Goal: Transaction & Acquisition: Purchase product/service

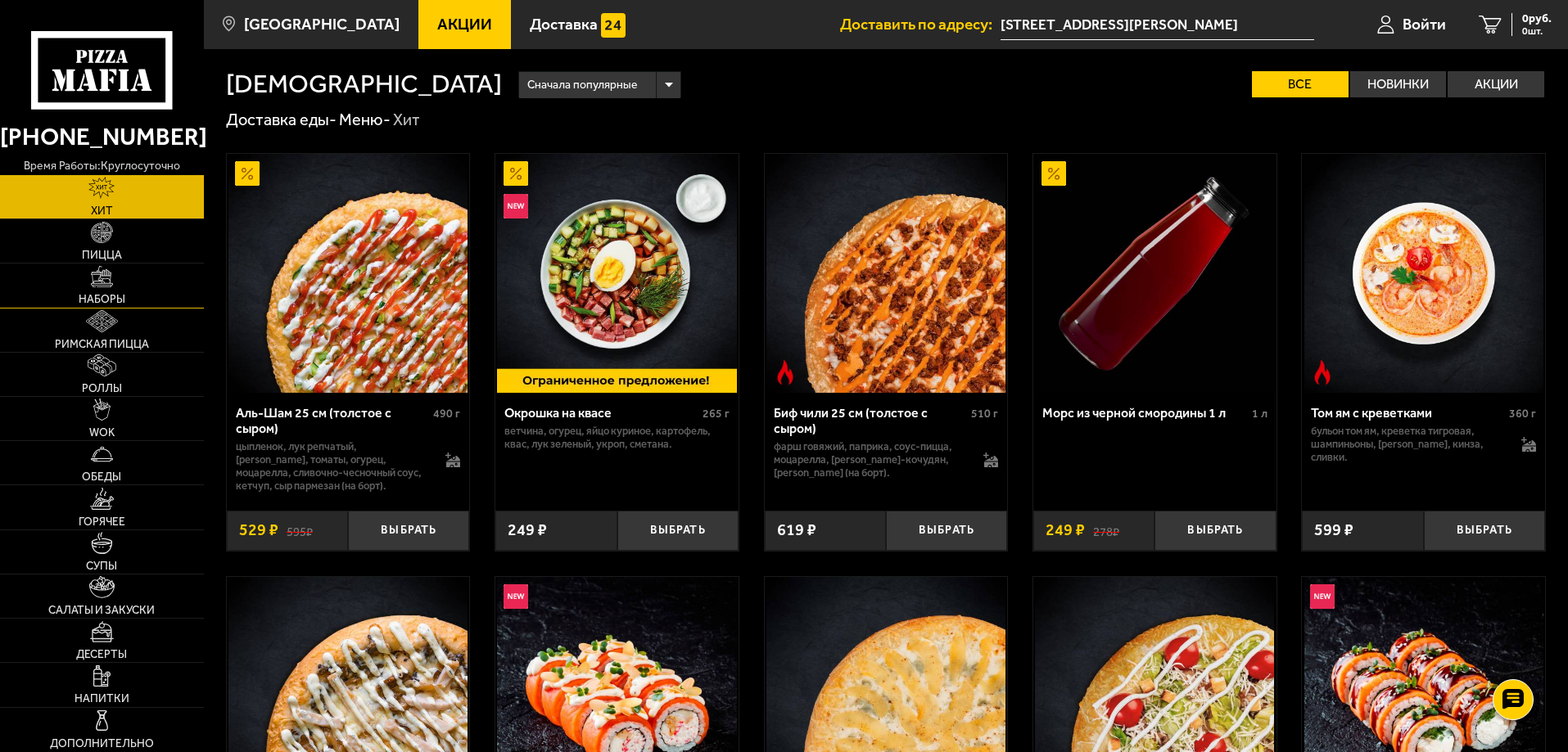
click at [126, 300] on link "Наборы" at bounding box center [102, 285] width 204 height 44
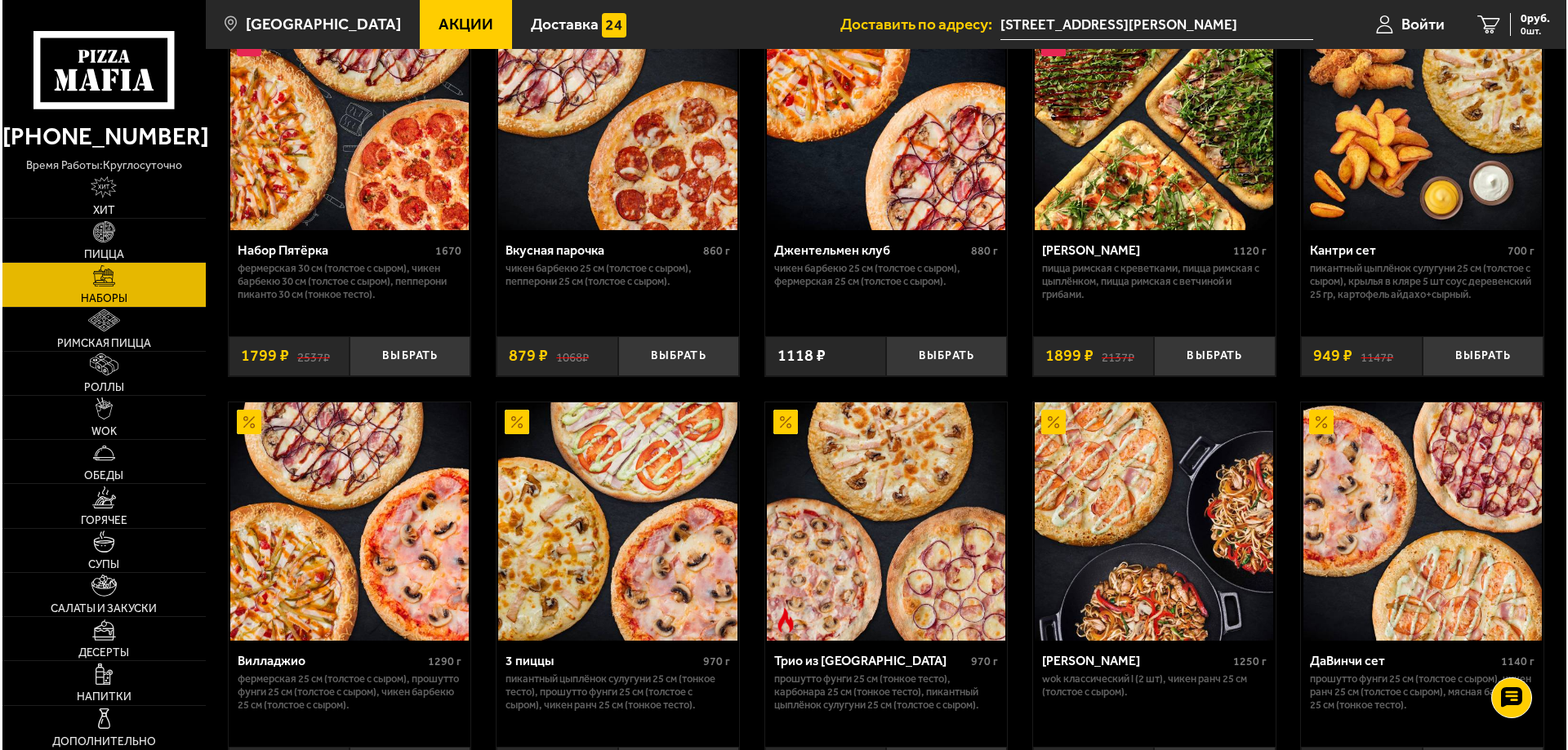
scroll to position [163, 0]
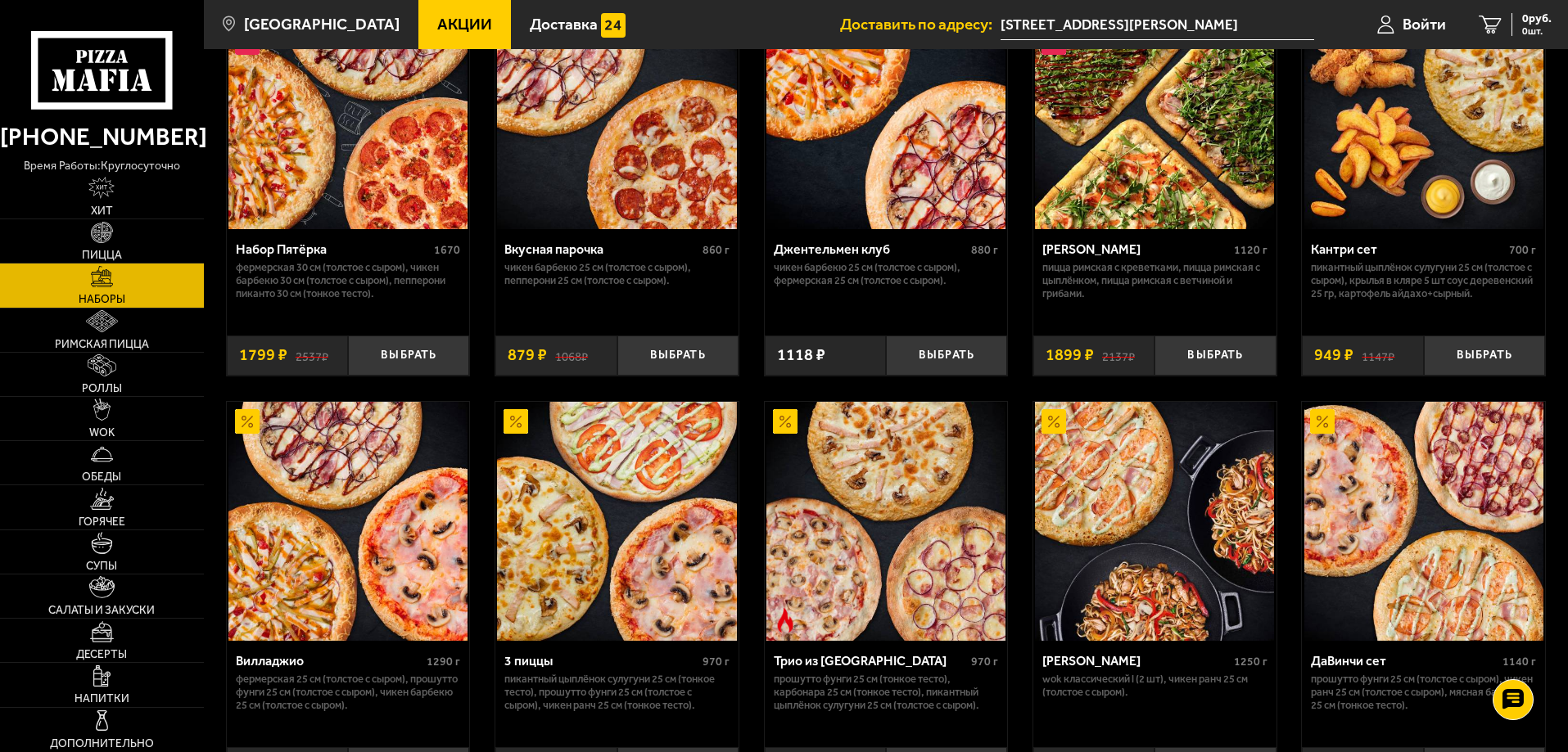
click at [673, 546] on img at bounding box center [616, 521] width 239 height 239
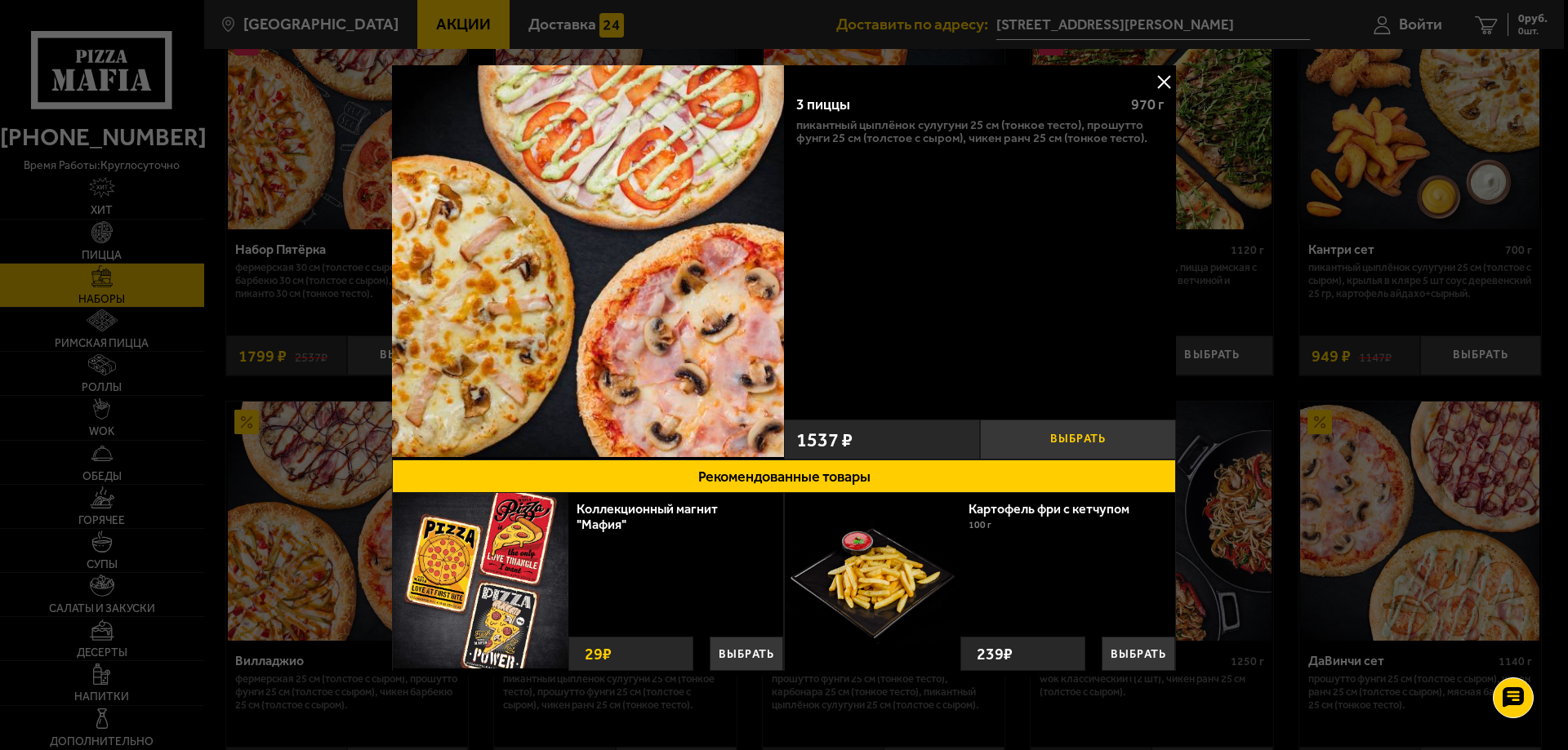
click at [1087, 433] on button "Выбрать" at bounding box center [1078, 440] width 196 height 40
click at [1139, 647] on button "Выбрать" at bounding box center [1138, 653] width 73 height 34
click at [1095, 646] on button "−" at bounding box center [1103, 652] width 29 height 38
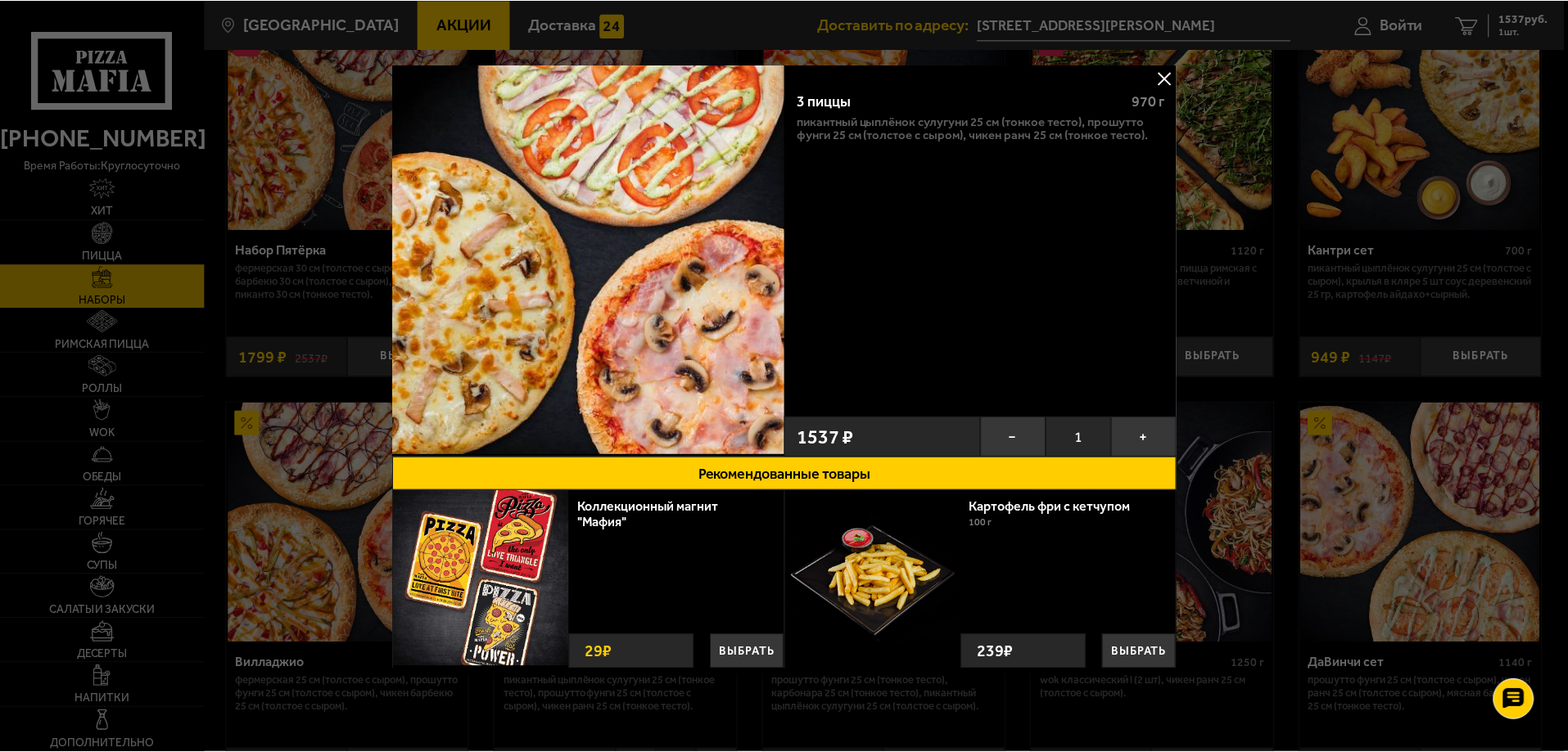
scroll to position [5, 0]
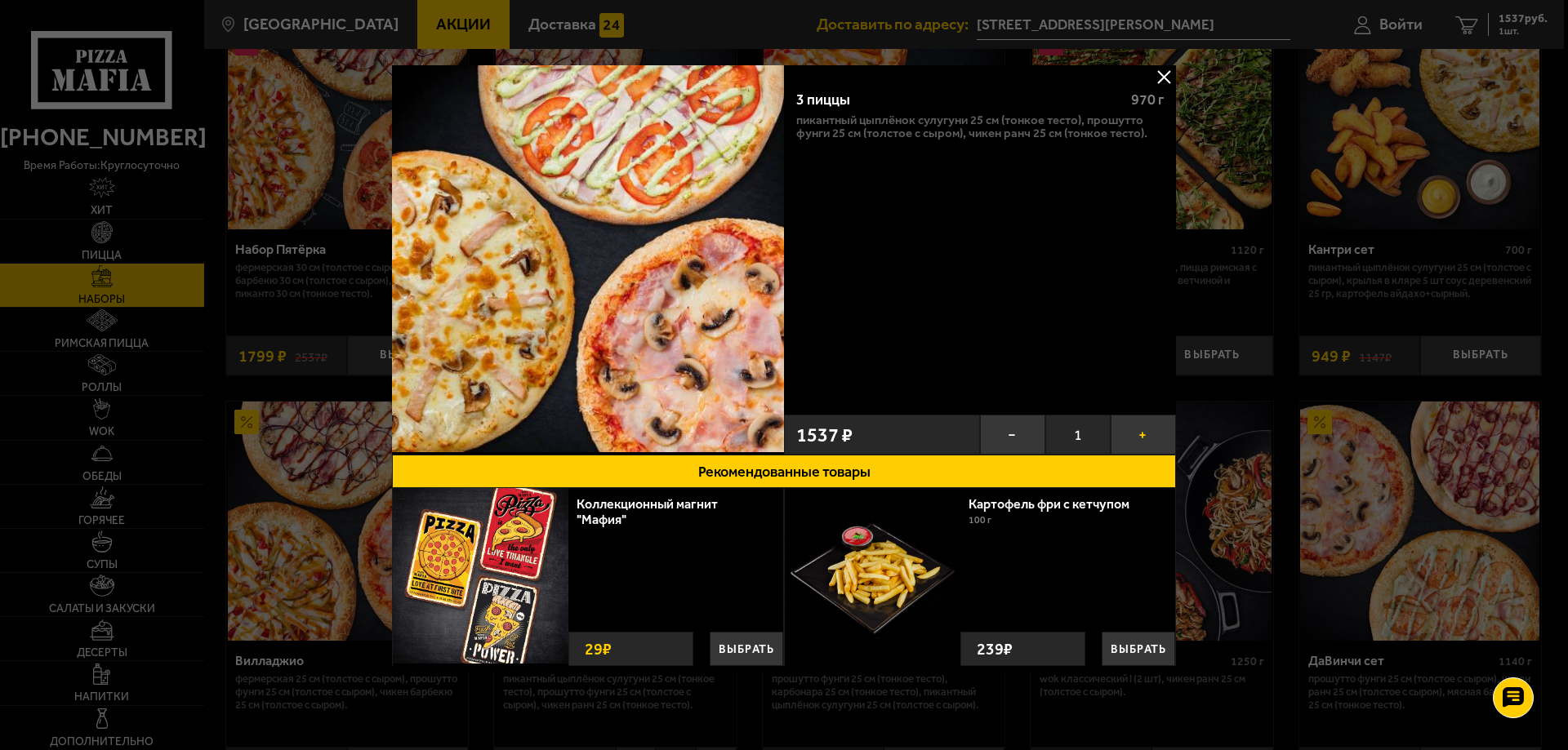
click at [1137, 434] on button "+" at bounding box center [1143, 435] width 66 height 40
click at [1010, 437] on button "−" at bounding box center [1012, 435] width 66 height 40
click at [1156, 79] on button at bounding box center [1164, 77] width 24 height 24
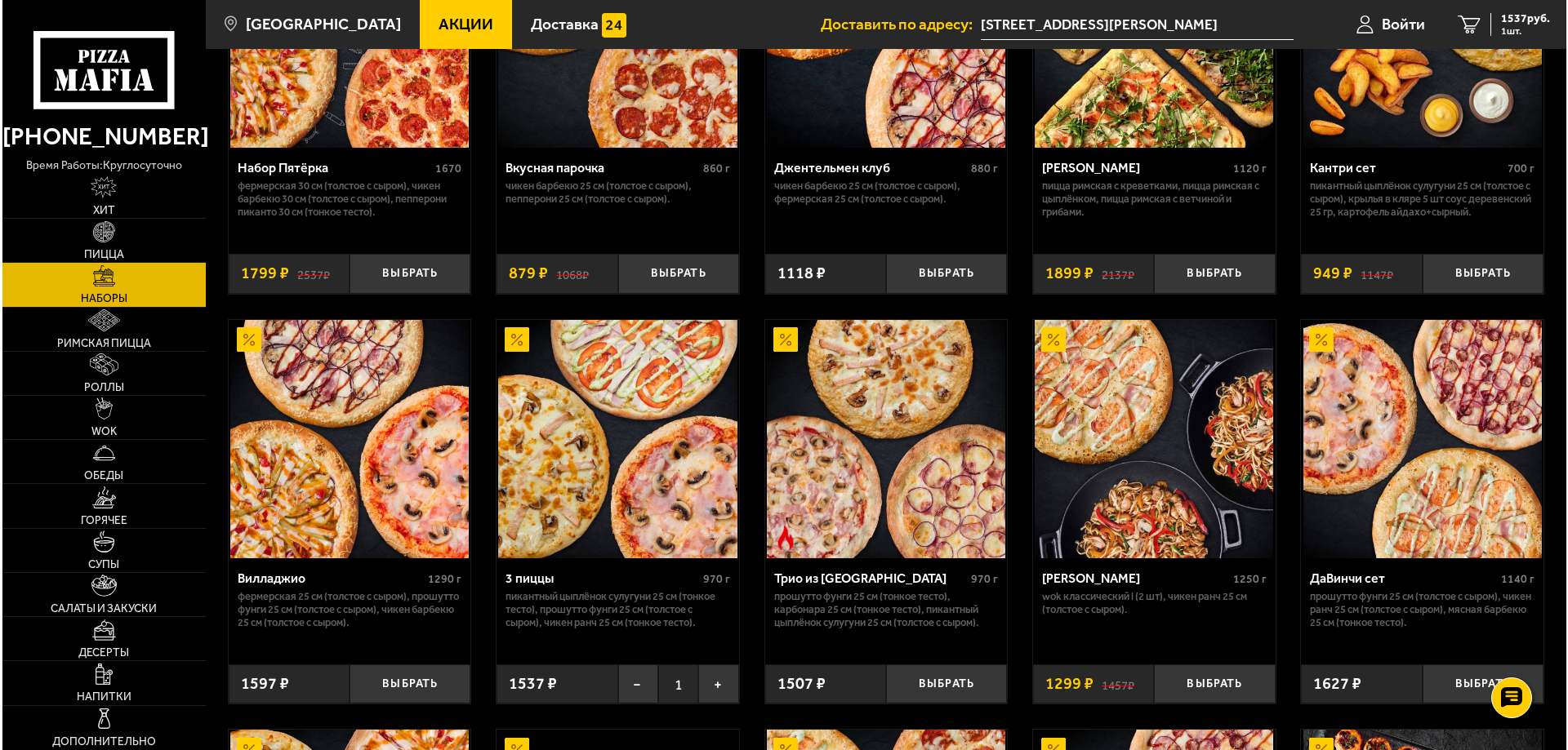
scroll to position [245, 0]
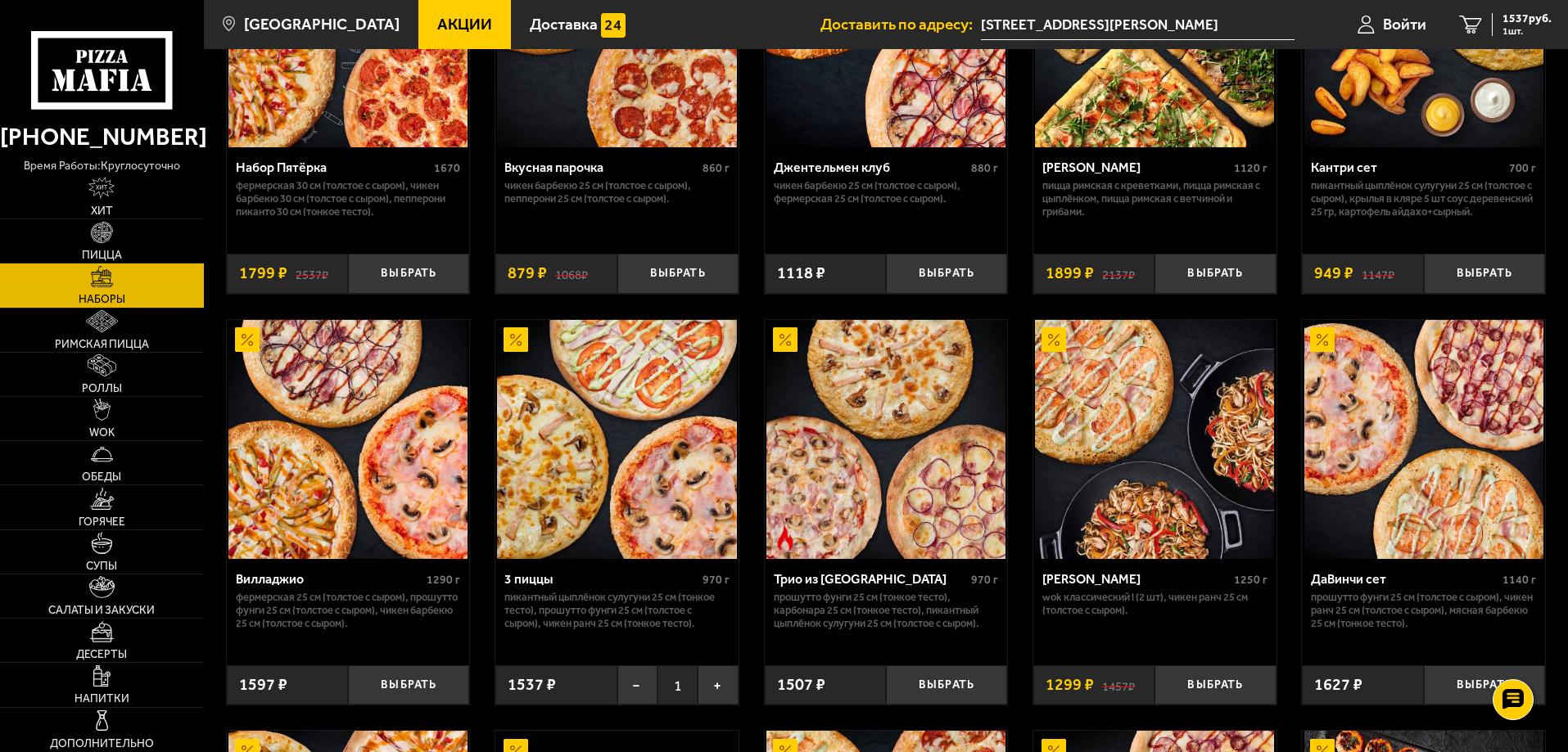
click at [628, 481] on img at bounding box center [616, 439] width 239 height 239
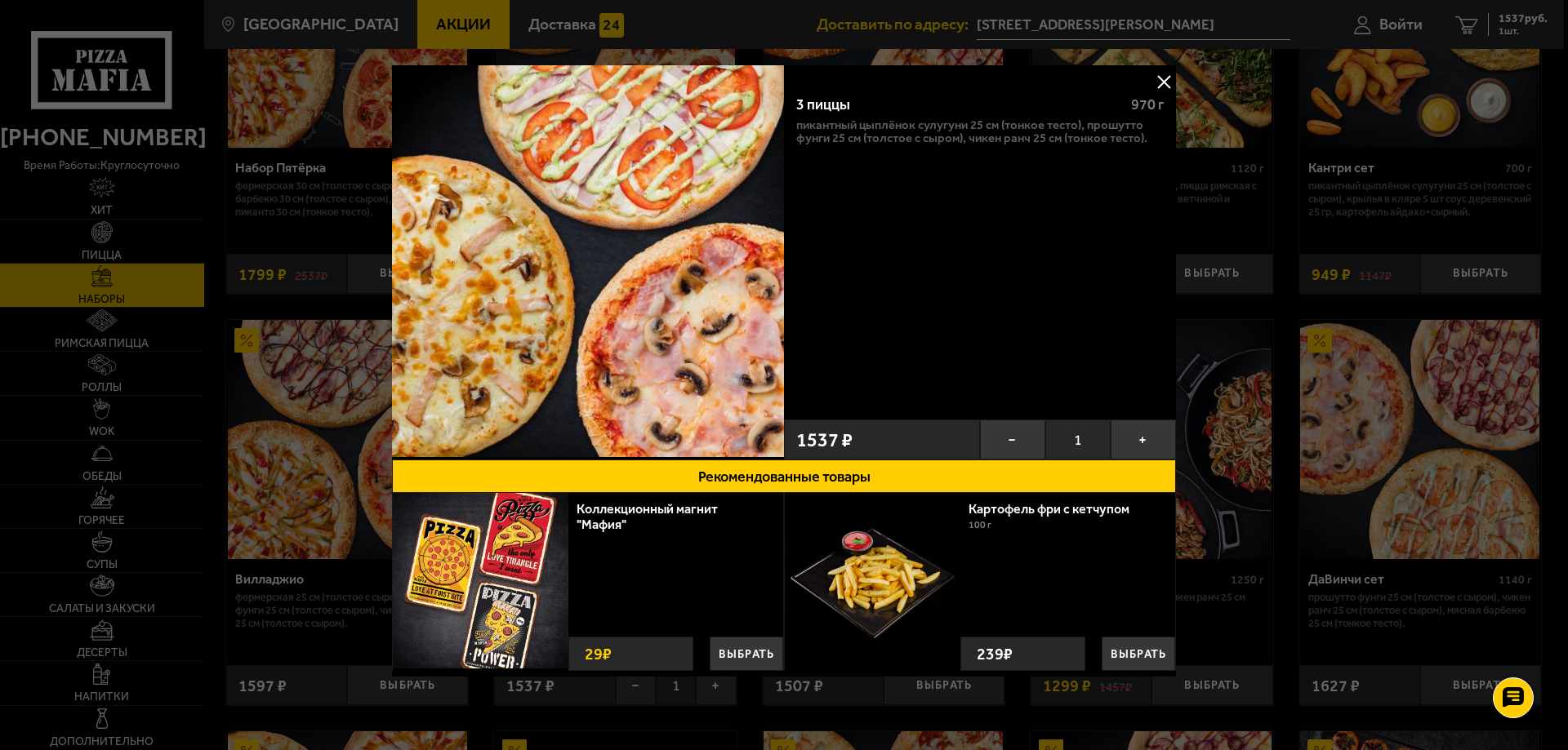
click at [1159, 78] on button at bounding box center [1164, 81] width 24 height 24
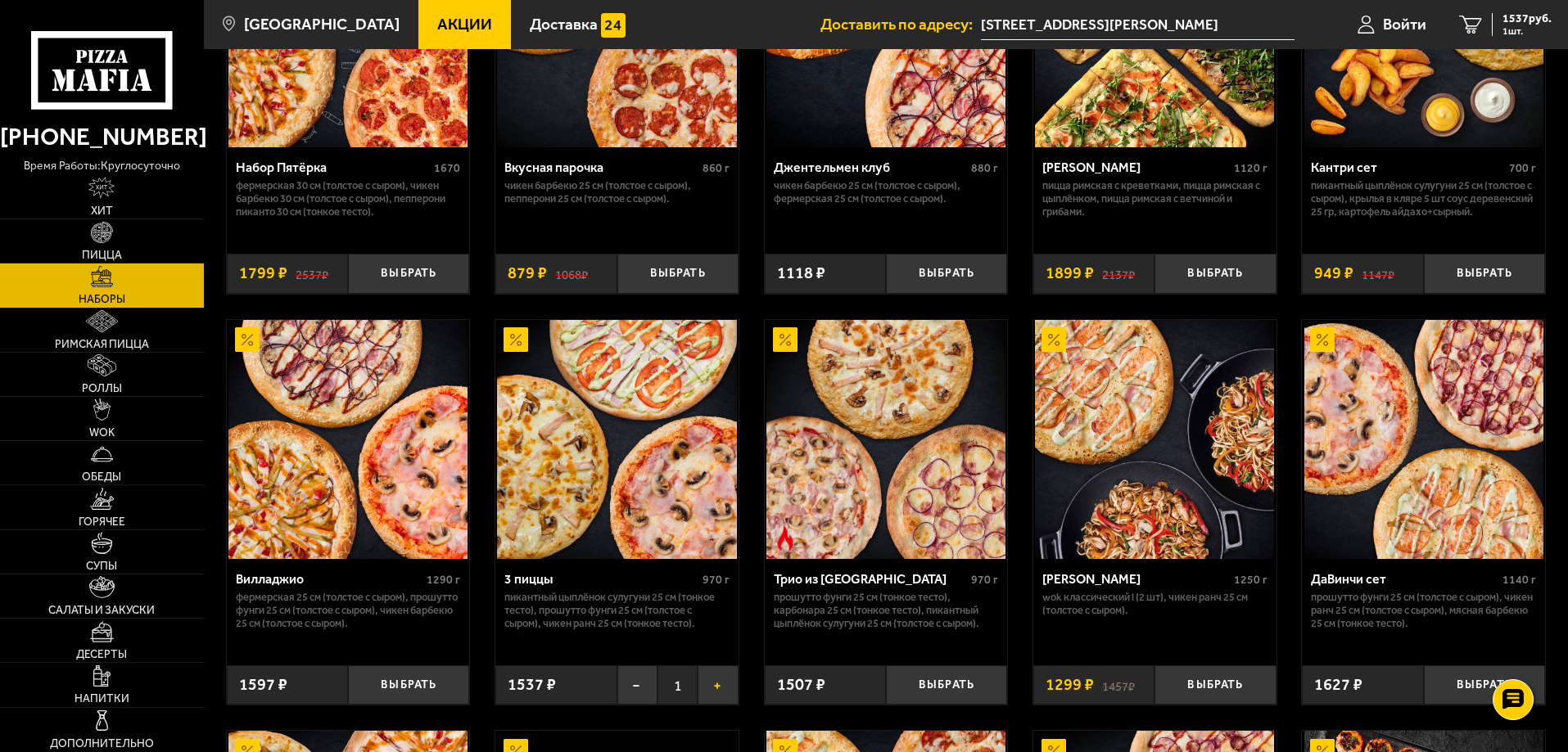
click at [714, 699] on button "+" at bounding box center [718, 685] width 40 height 40
click at [641, 700] on button "−" at bounding box center [637, 685] width 40 height 40
click at [645, 507] on img at bounding box center [616, 439] width 239 height 239
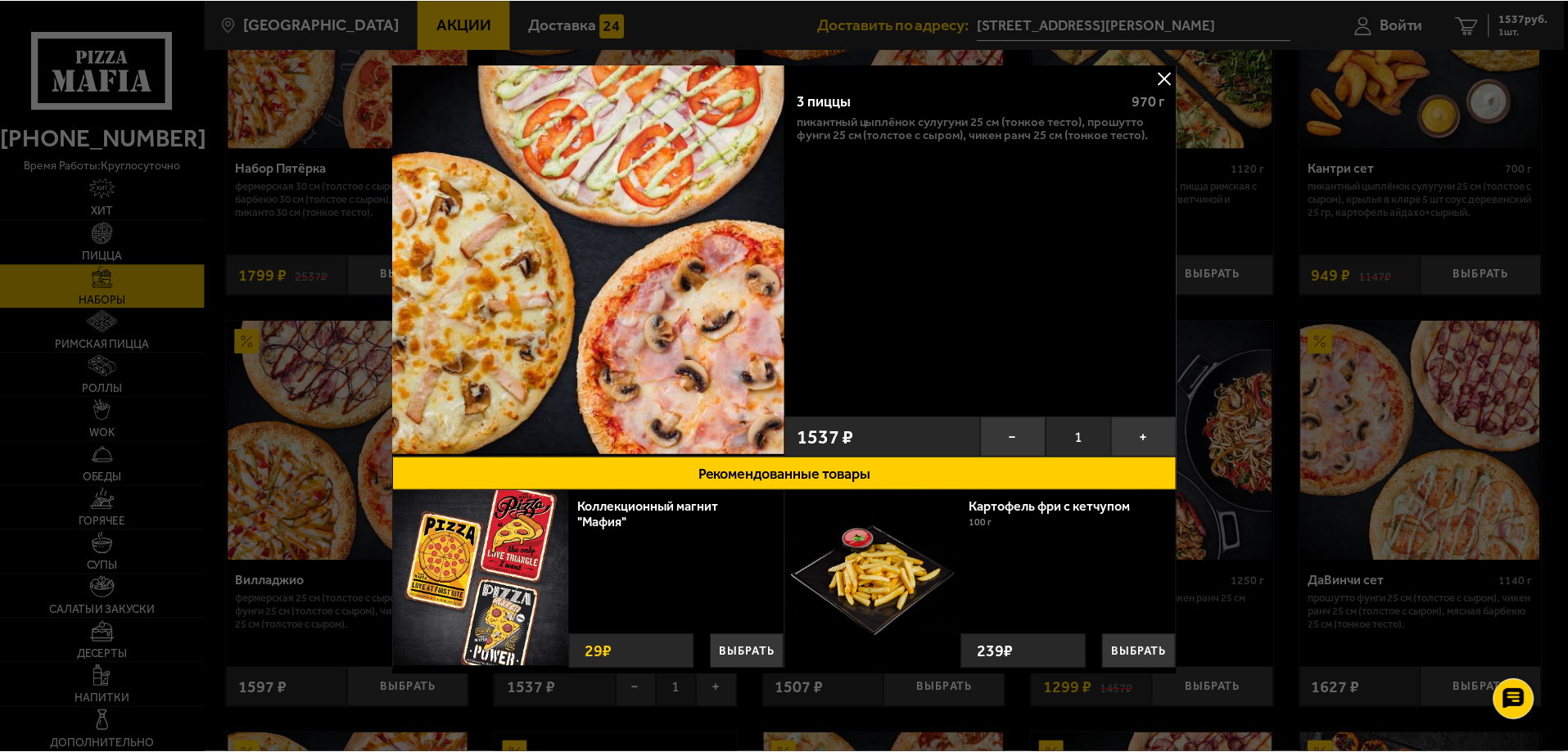
scroll to position [5, 0]
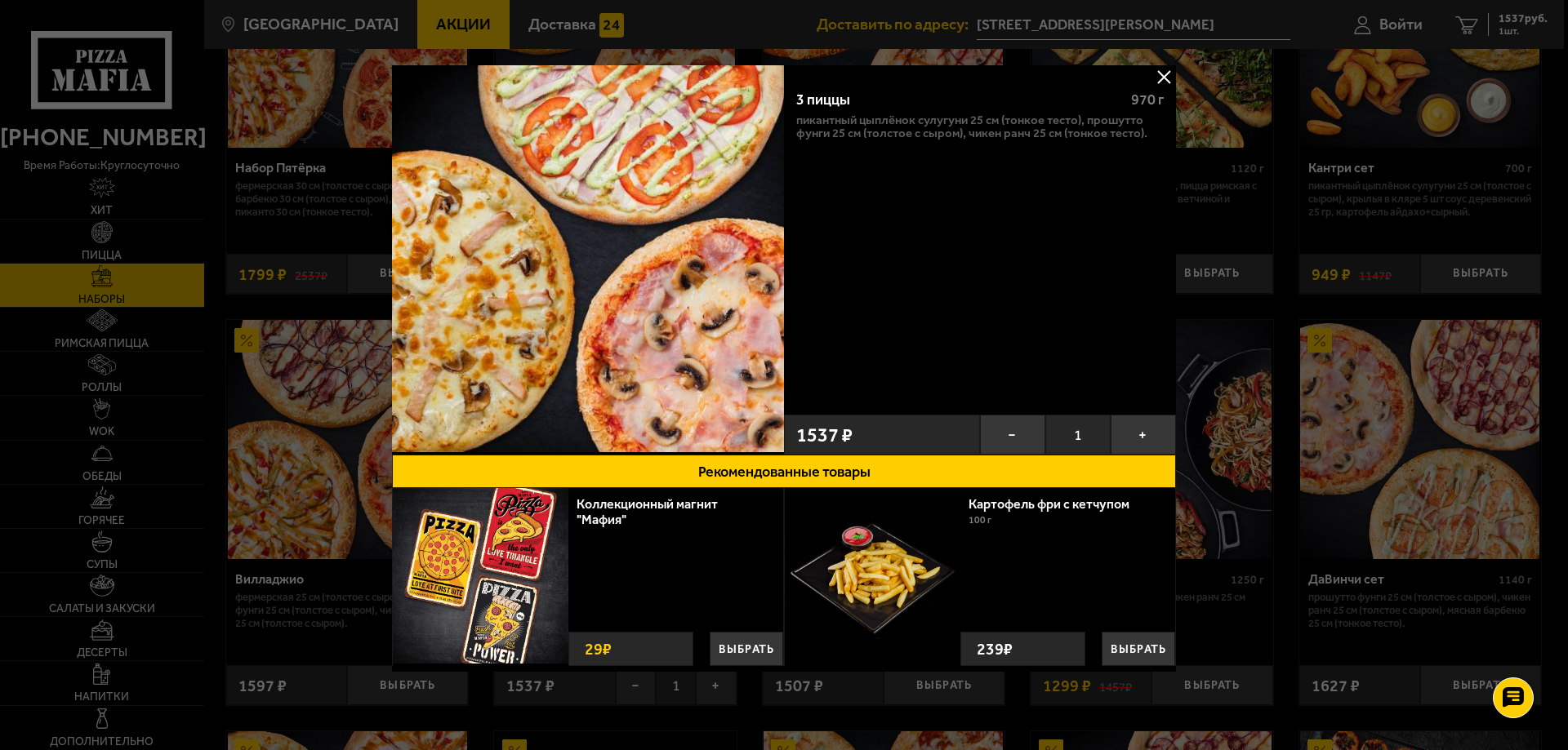
click at [862, 464] on button "Рекомендованные товары" at bounding box center [784, 471] width 784 height 33
click at [1126, 640] on button "Выбрать" at bounding box center [1138, 649] width 73 height 34
click at [1098, 632] on button "−" at bounding box center [1103, 647] width 29 height 38
click at [1152, 72] on button at bounding box center [1164, 77] width 24 height 24
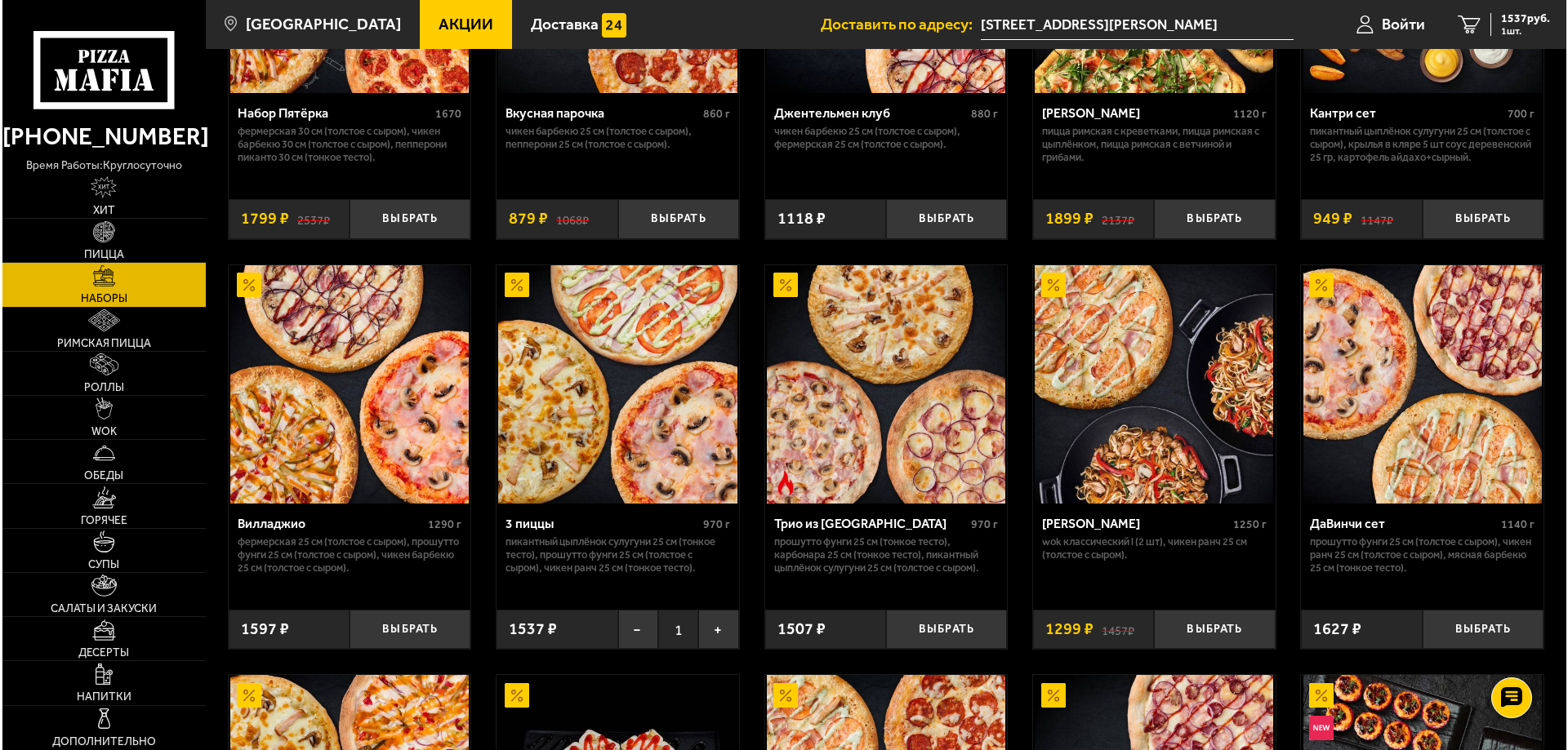
scroll to position [327, 0]
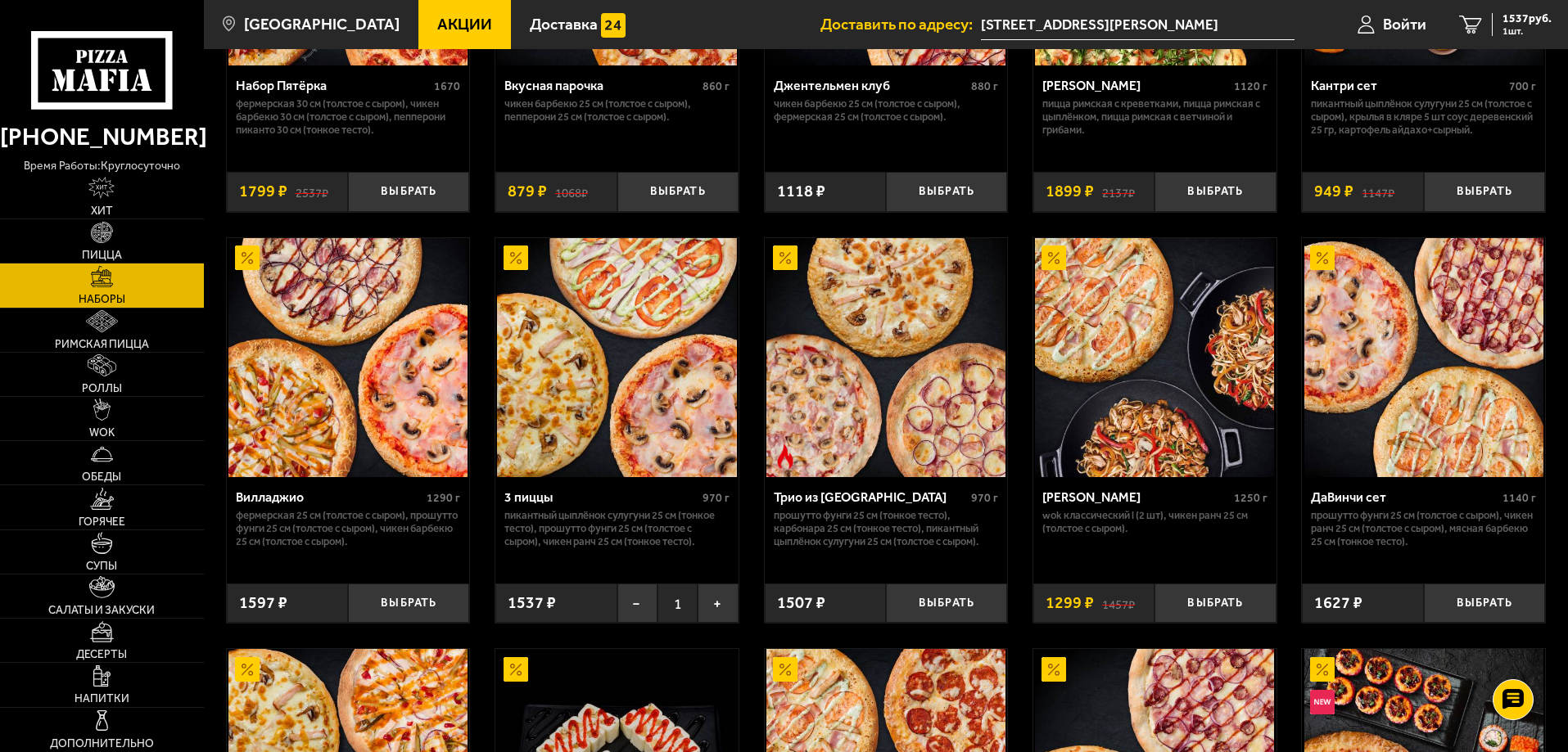
click at [640, 427] on img at bounding box center [616, 357] width 239 height 239
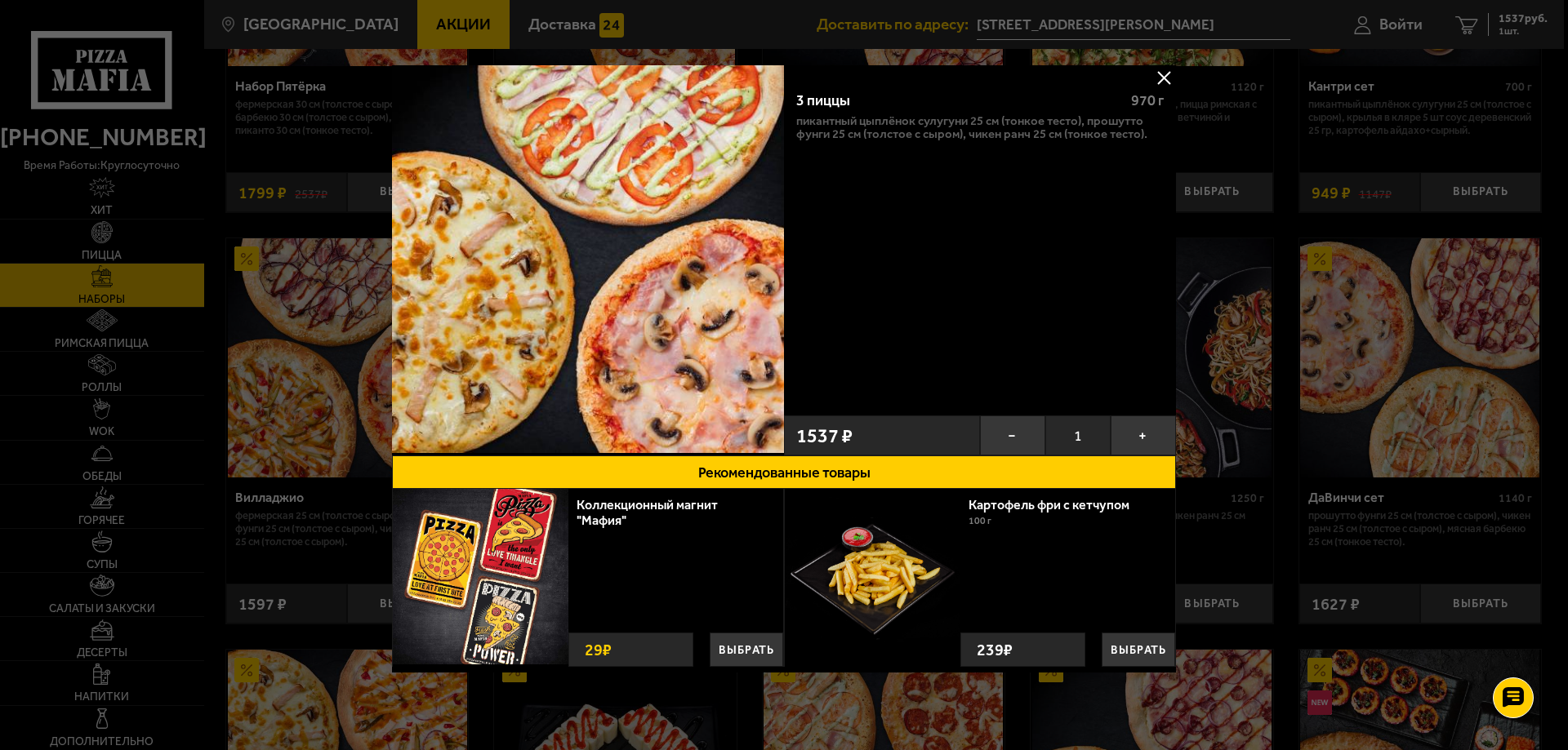
scroll to position [5, 0]
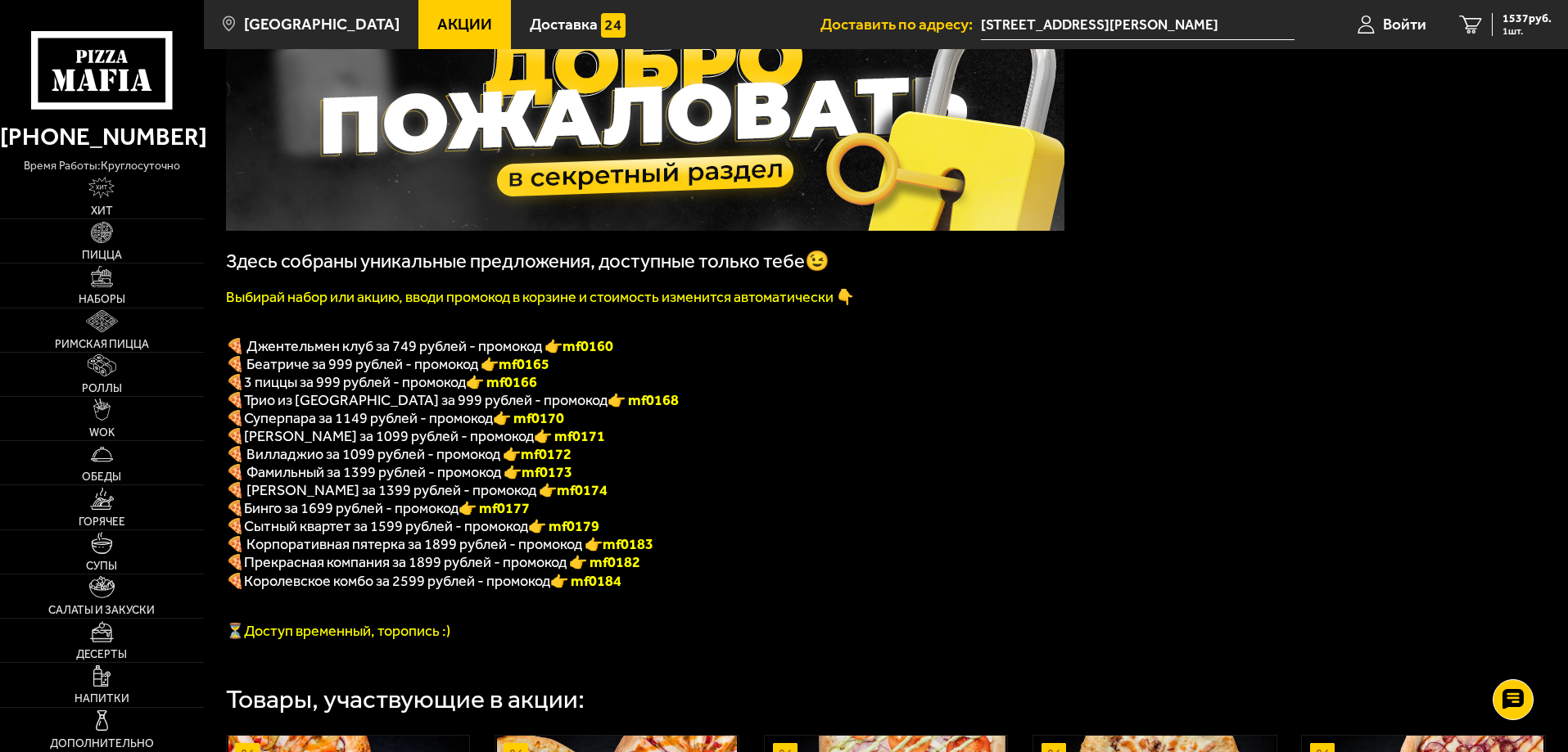
scroll to position [164, 0]
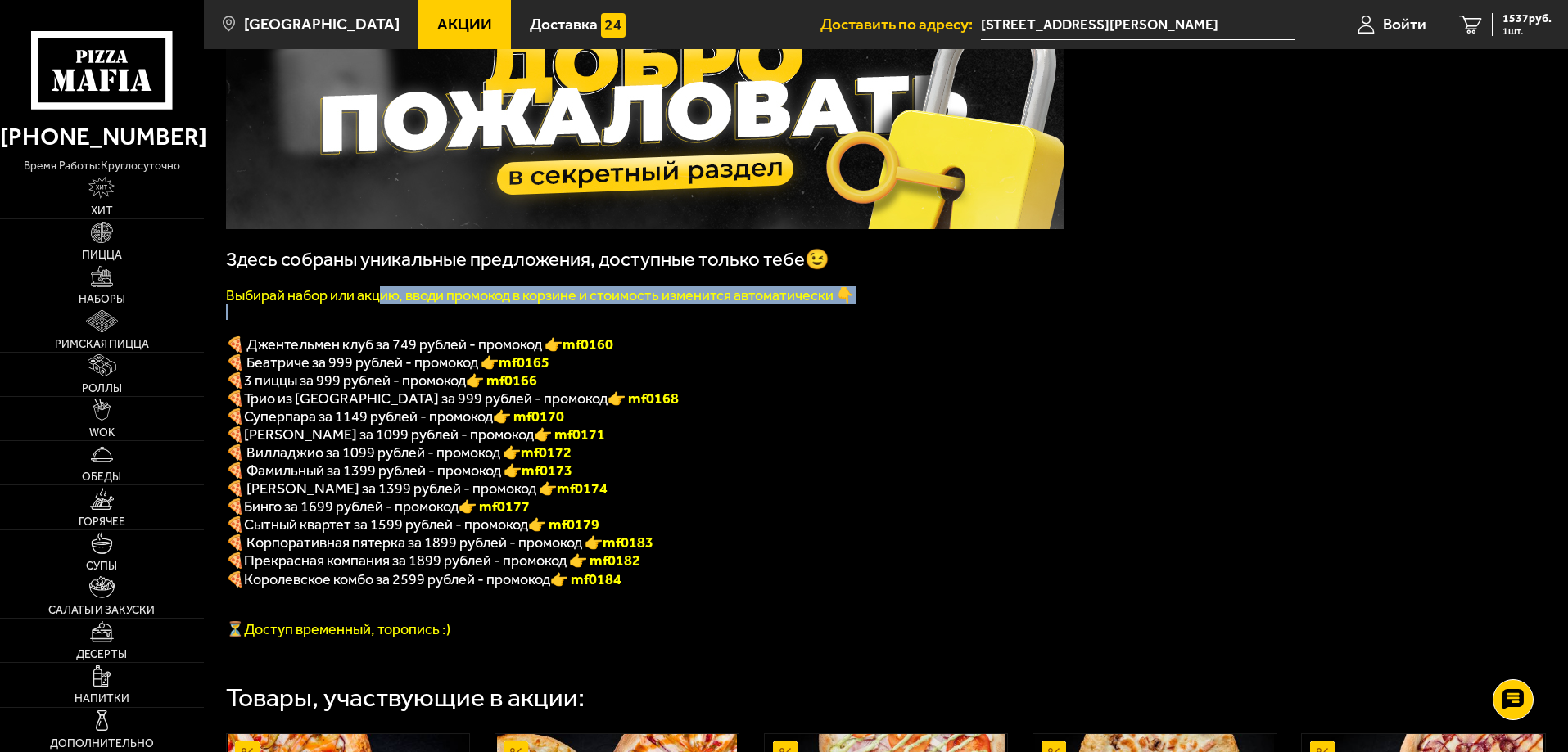
drag, startPoint x: 423, startPoint y: 294, endPoint x: 839, endPoint y: 310, distance: 416.3
click at [839, 310] on div "Здесь собраны уникальные предложения, доступные только тебе😉 Выбирай набор или …" at bounding box center [645, 311] width 839 height 655
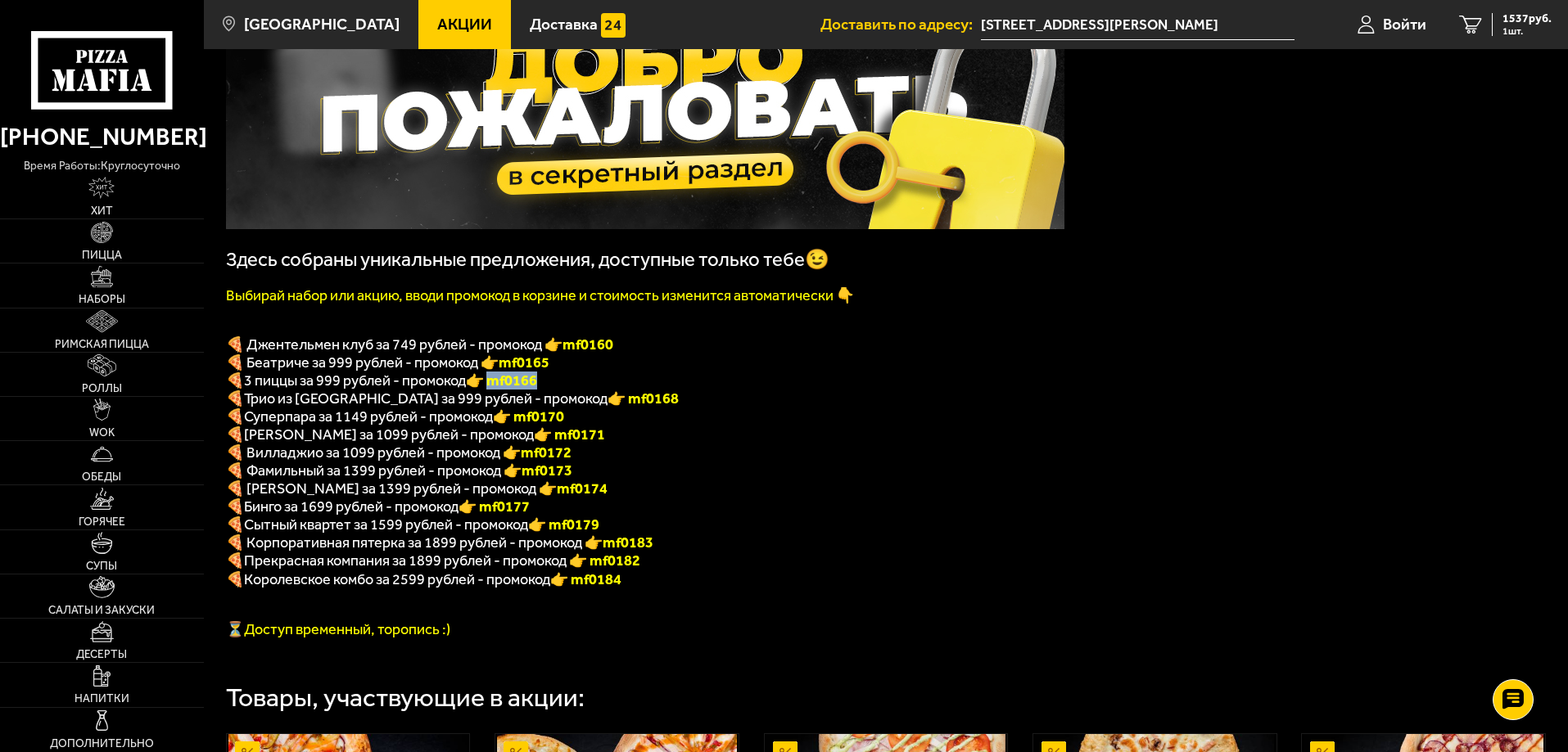
drag, startPoint x: 495, startPoint y: 395, endPoint x: 558, endPoint y: 387, distance: 63.5
click at [550, 384] on p "🍕 3 пиццы за 999 рублей - промокод 👉 mf0166" at bounding box center [645, 381] width 839 height 18
copy font "f0166"
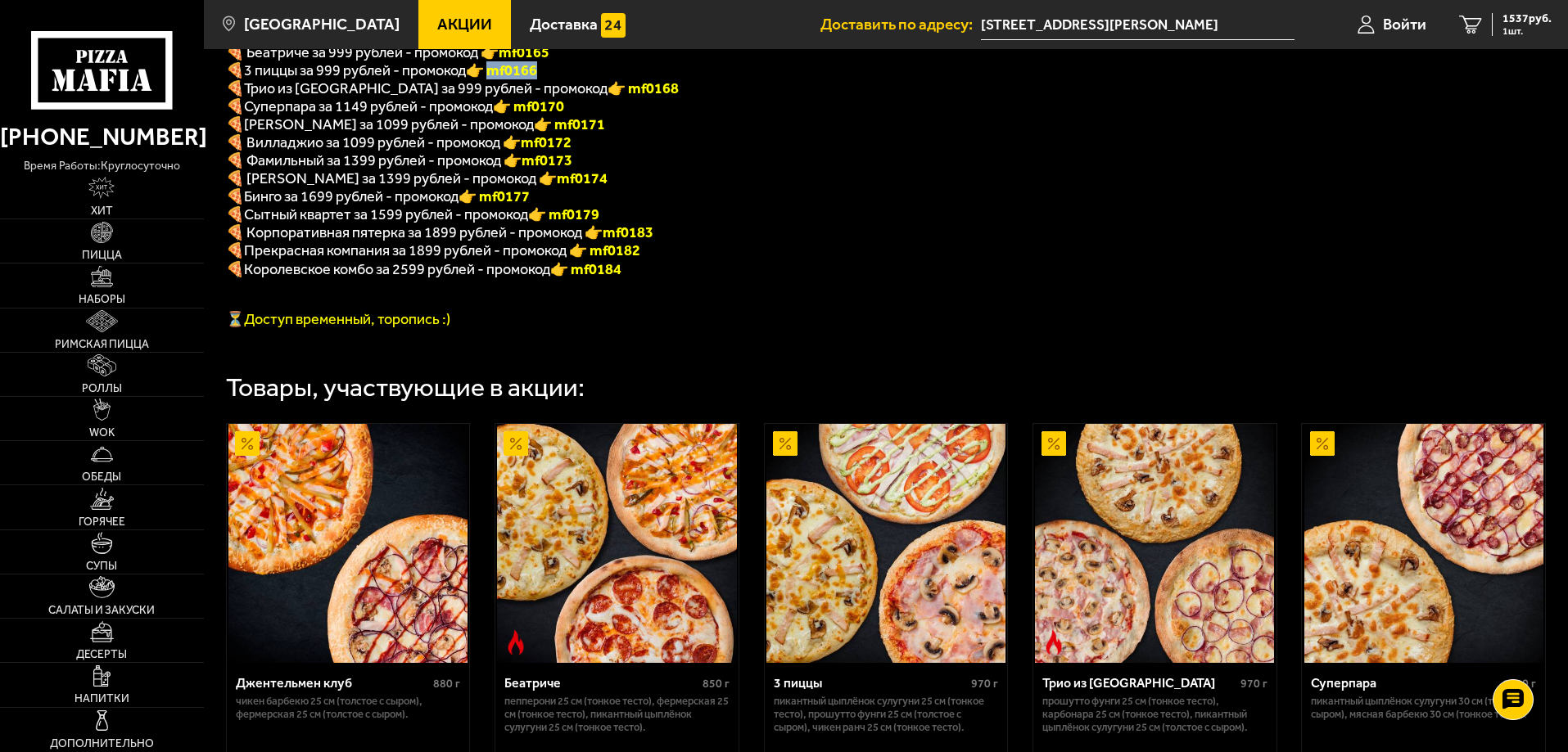
scroll to position [655, 0]
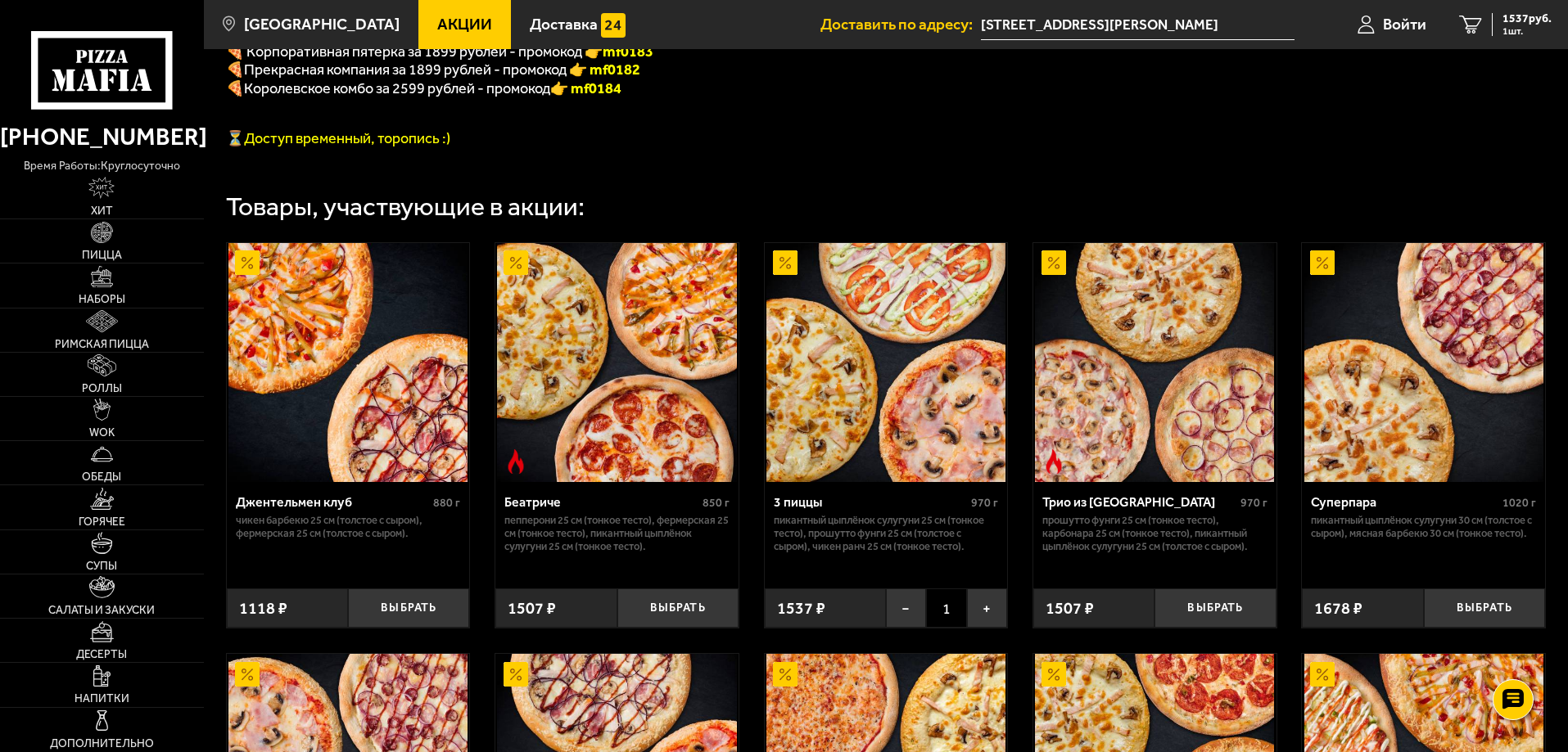
drag, startPoint x: 825, startPoint y: 622, endPoint x: 840, endPoint y: 625, distance: 15.3
click at [825, 622] on div "1537 ₽" at bounding box center [825, 608] width 121 height 40
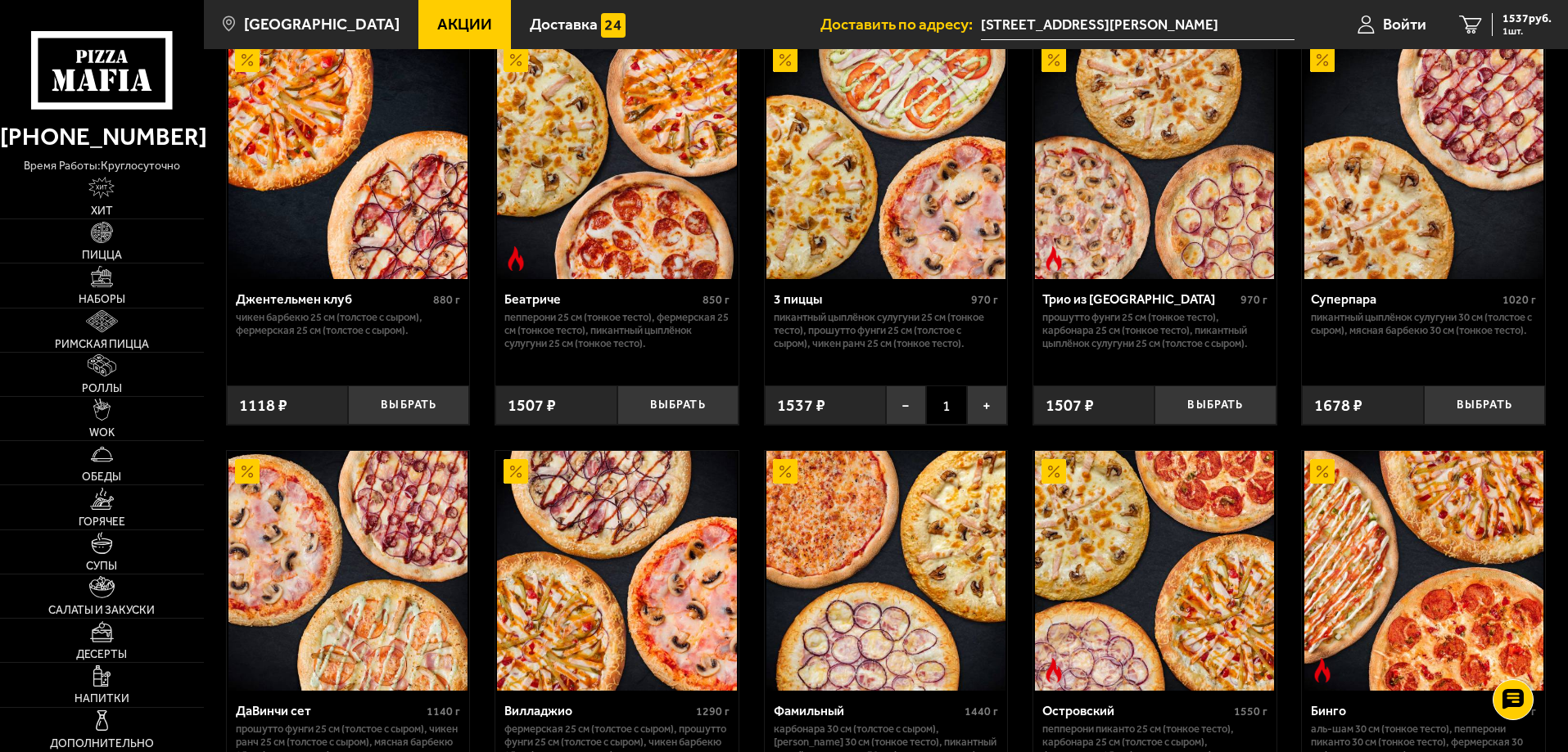
scroll to position [901, 0]
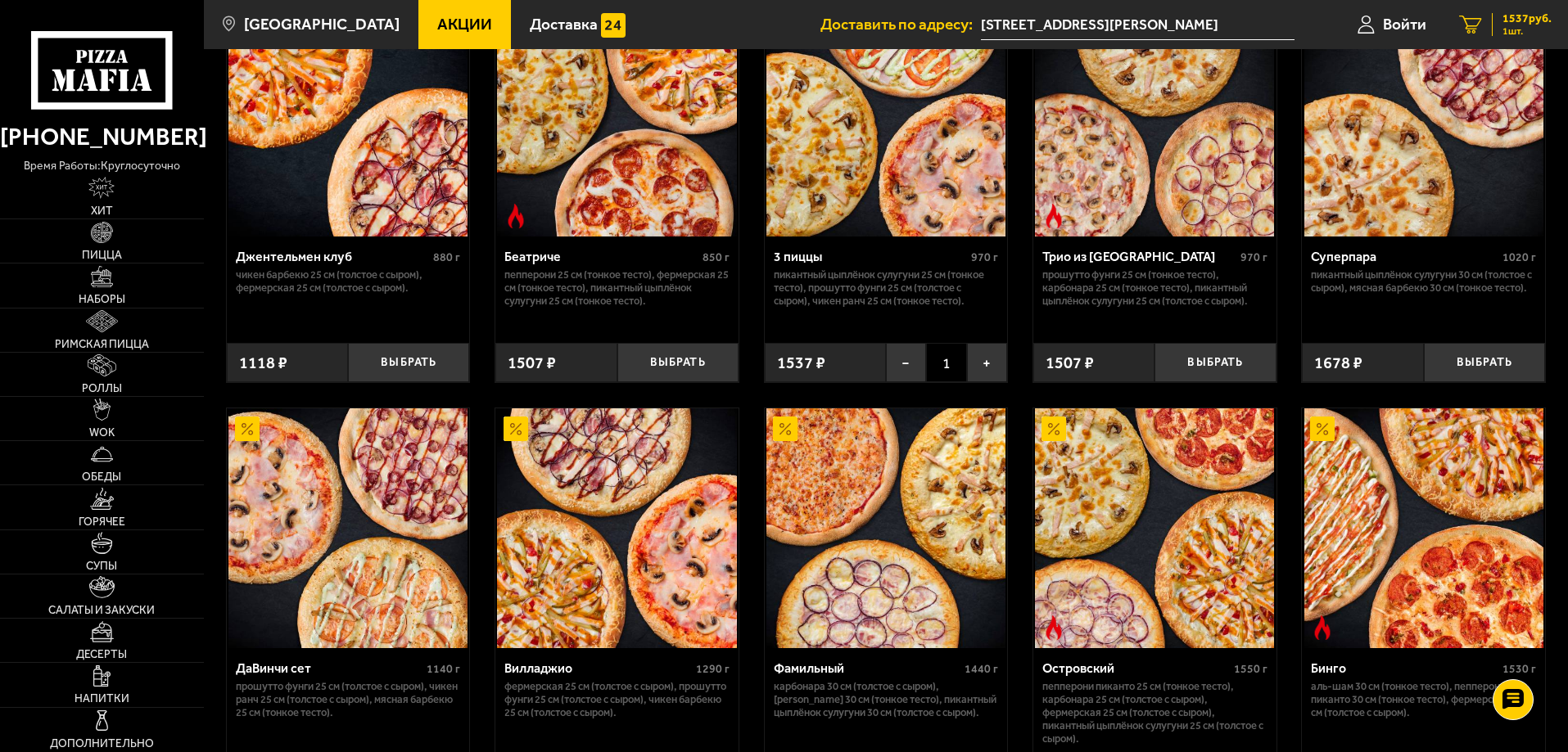
click at [1466, 21] on icon "1" at bounding box center [1470, 25] width 23 height 19
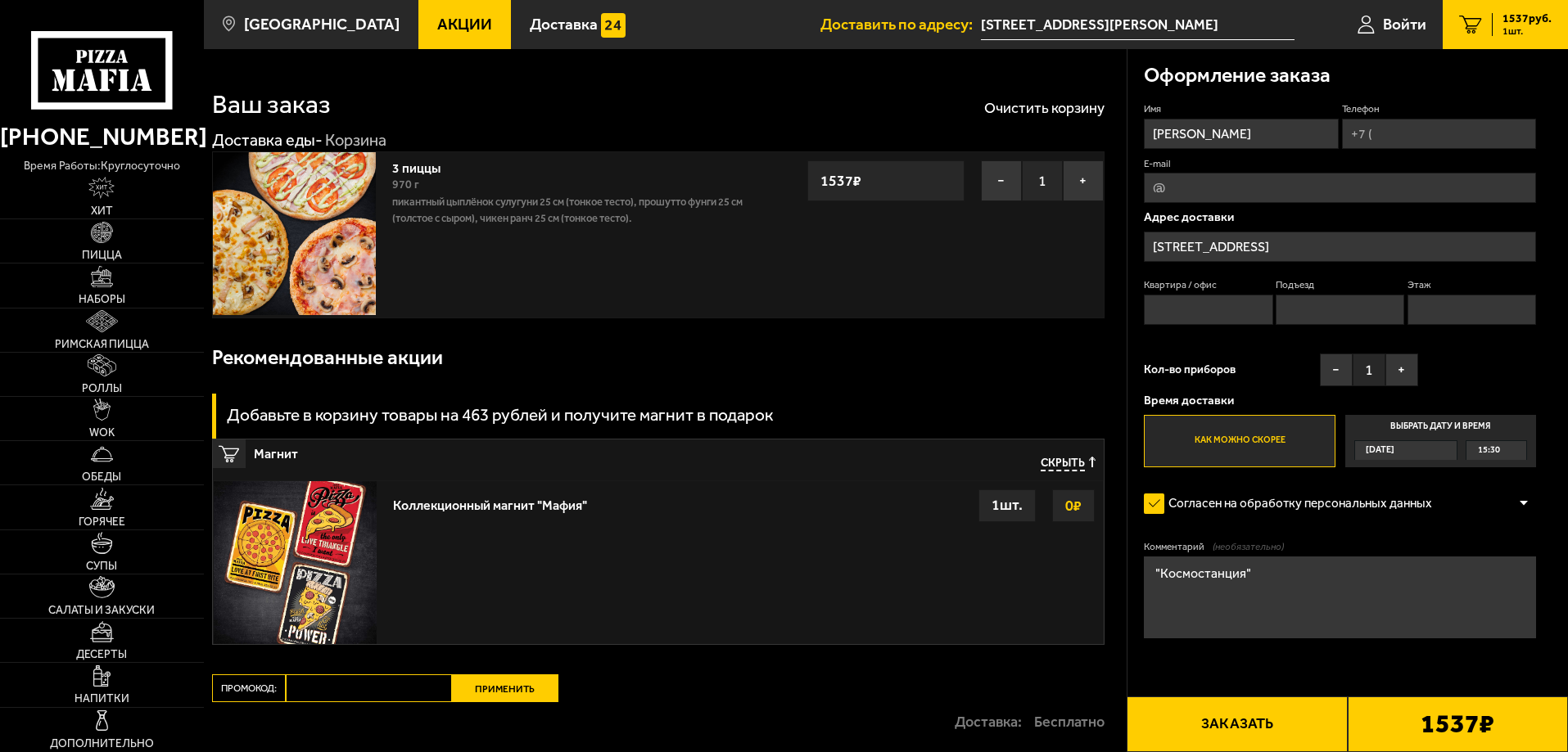
drag, startPoint x: 1265, startPoint y: 580, endPoint x: 1056, endPoint y: 587, distance: 209.1
click at [1056, 587] on section "Ваш заказ Очистить корзину Доставка еды - Корзина 3 пиццы 970 г Пикантный цыплё…" at bounding box center [886, 449] width 1364 height 801
click at [1420, 128] on input "Телефон" at bounding box center [1439, 134] width 194 height 31
type input "+7 (905) 205-78-18"
click at [1311, 242] on input "[STREET_ADDRESS]" at bounding box center [1339, 247] width 392 height 31
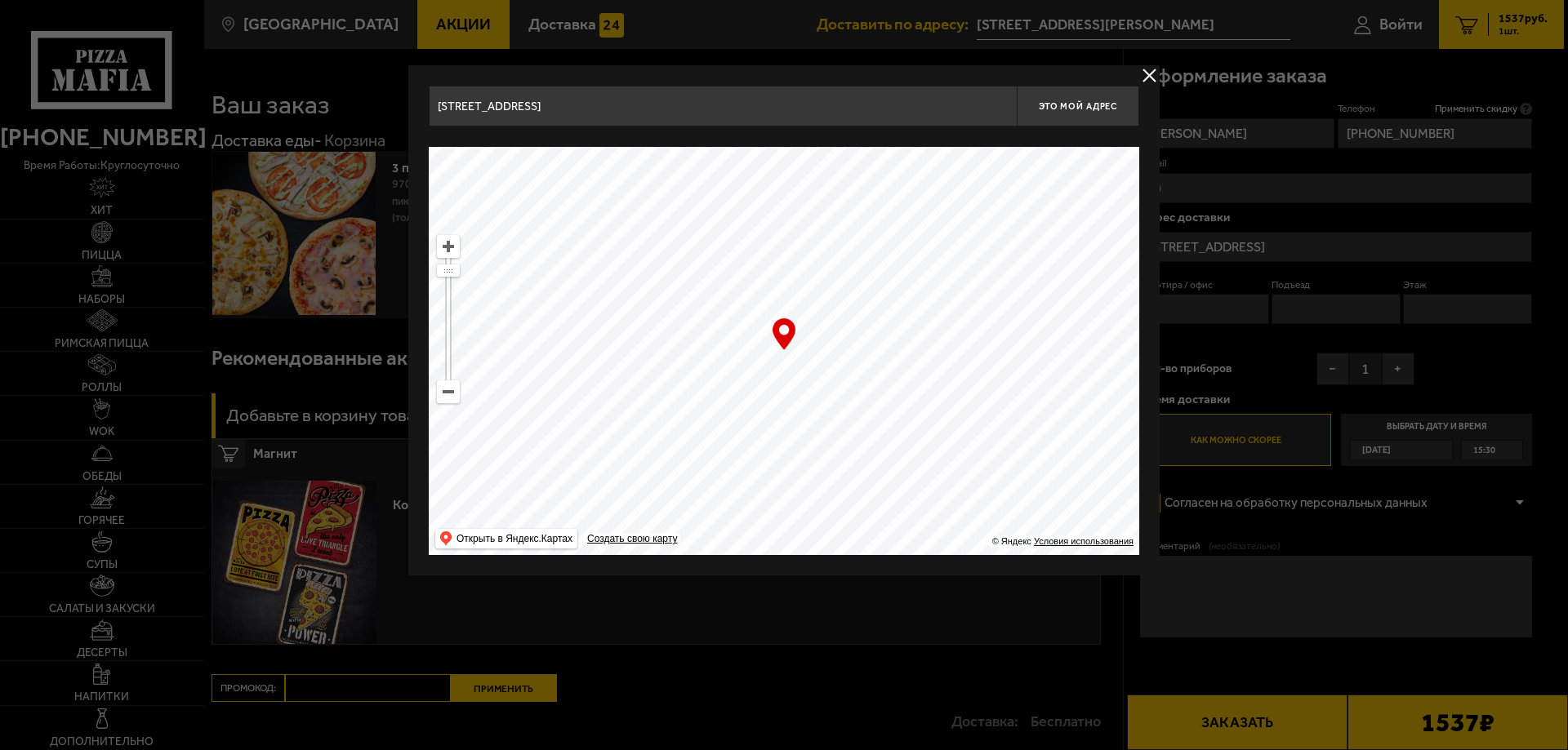
drag, startPoint x: 726, startPoint y: 373, endPoint x: 913, endPoint y: 244, distance: 227.2
click at [913, 244] on ymaps at bounding box center [784, 351] width 711 height 409
drag, startPoint x: 653, startPoint y: 320, endPoint x: 741, endPoint y: 347, distance: 92.0
click at [741, 347] on ymaps at bounding box center [784, 351] width 711 height 409
drag, startPoint x: 631, startPoint y: 110, endPoint x: 407, endPoint y: 96, distance: 224.4
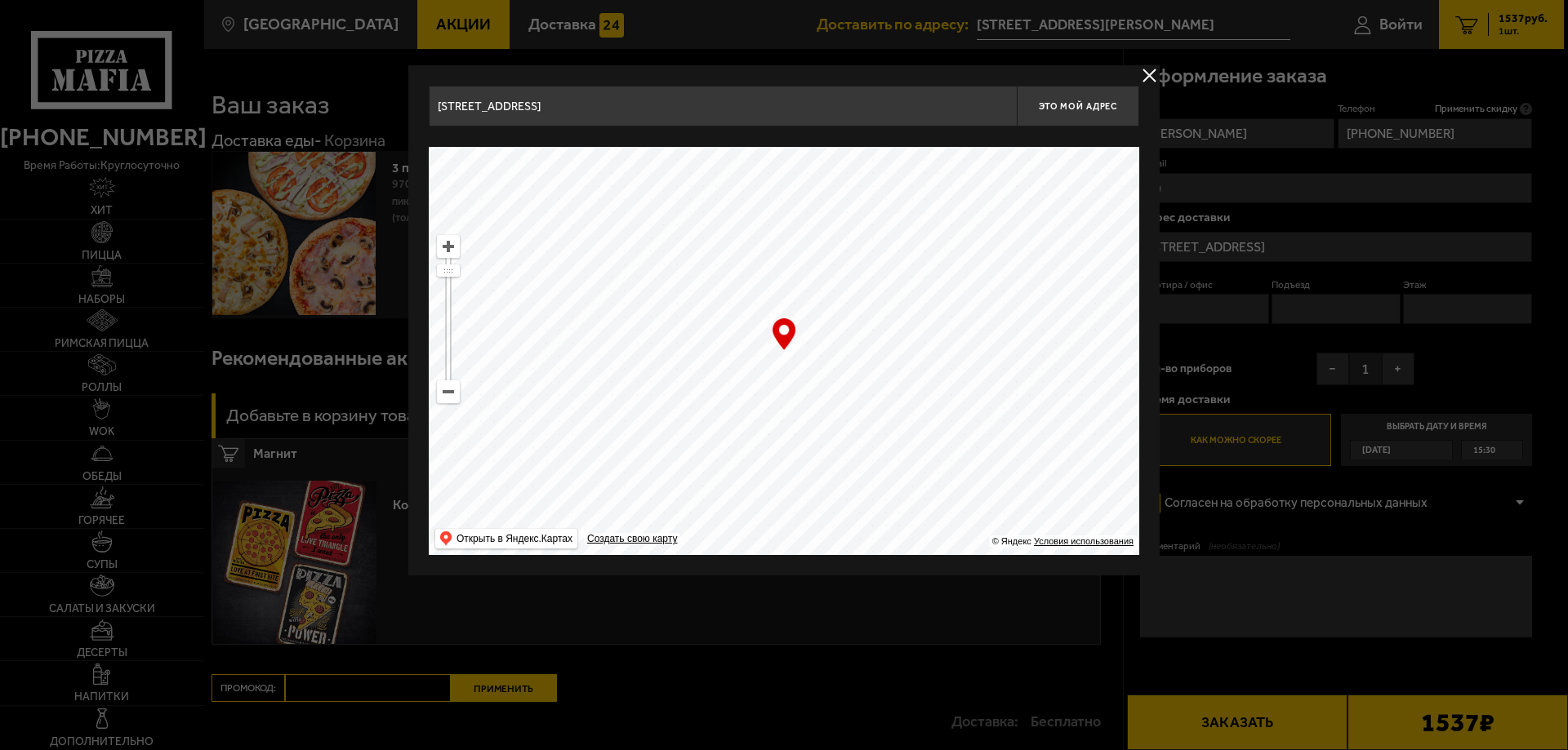
click at [407, 96] on main "Санкт-Петербург Все Акции Доставка Личный кабинет Акции Доставка Доставить по а…" at bounding box center [884, 477] width 1361 height 953
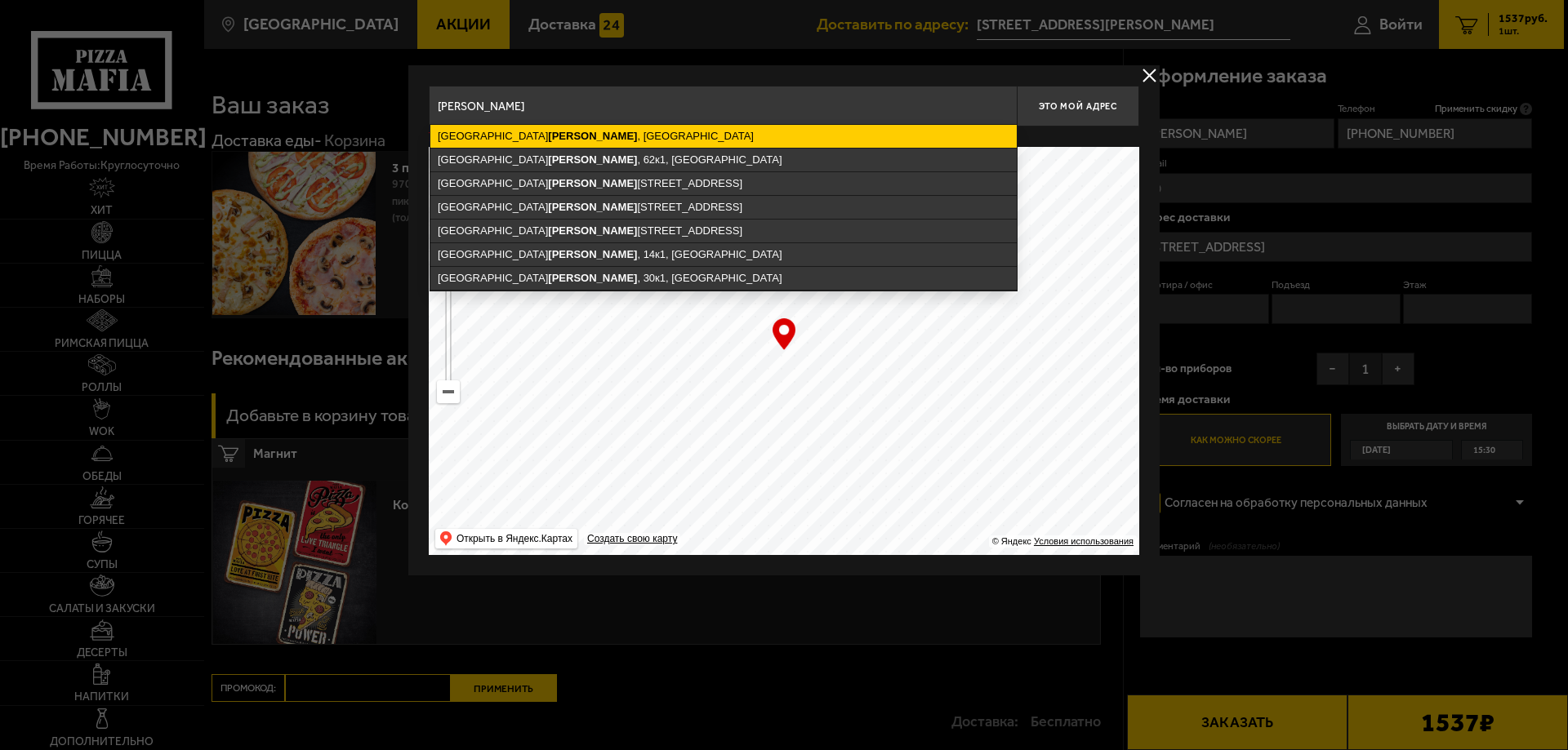
click at [670, 136] on ymaps "улица Маршала Захарова , Санкт-Петербург" at bounding box center [723, 136] width 586 height 23
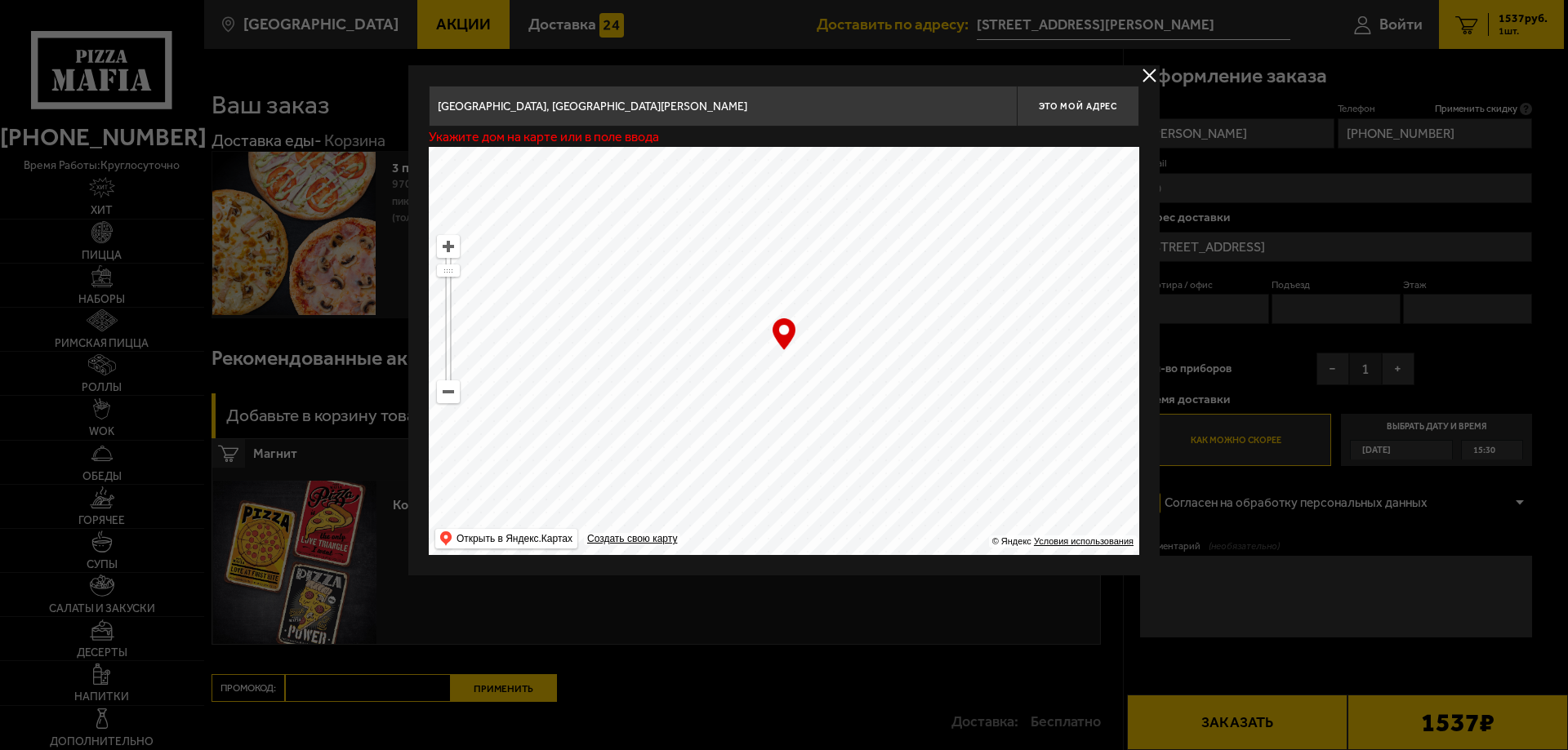
click at [699, 101] on input "Санкт-Петербург, улица Маршала Захарова" at bounding box center [722, 106] width 588 height 41
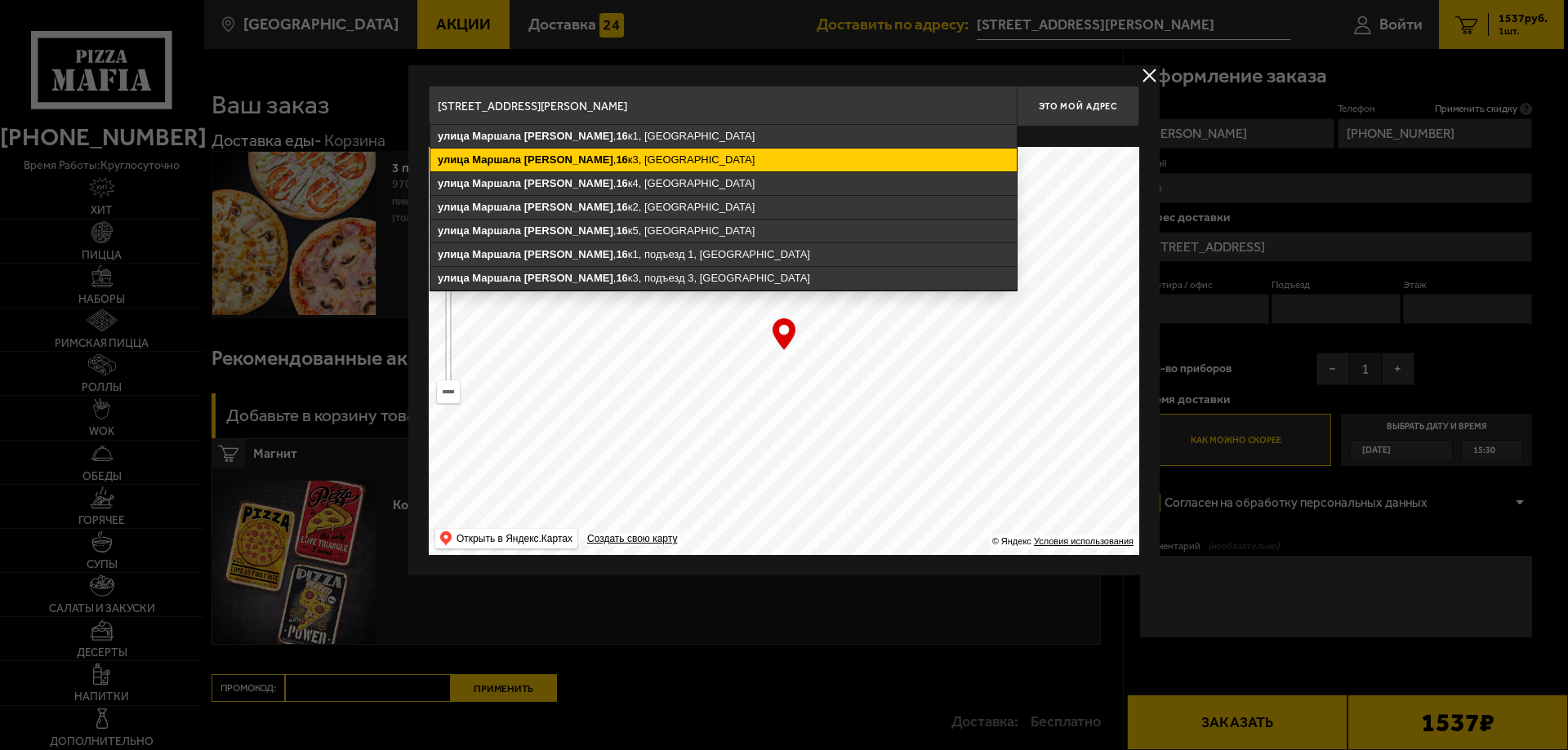
click at [673, 155] on ymaps "улица Маршала Захарова , 16 к3, Санкт-Петербург" at bounding box center [723, 160] width 586 height 23
type input "Санкт-Петербург, улица Маршала Захарова, 16к3"
type input "улица Маршала Захарова, 16к3"
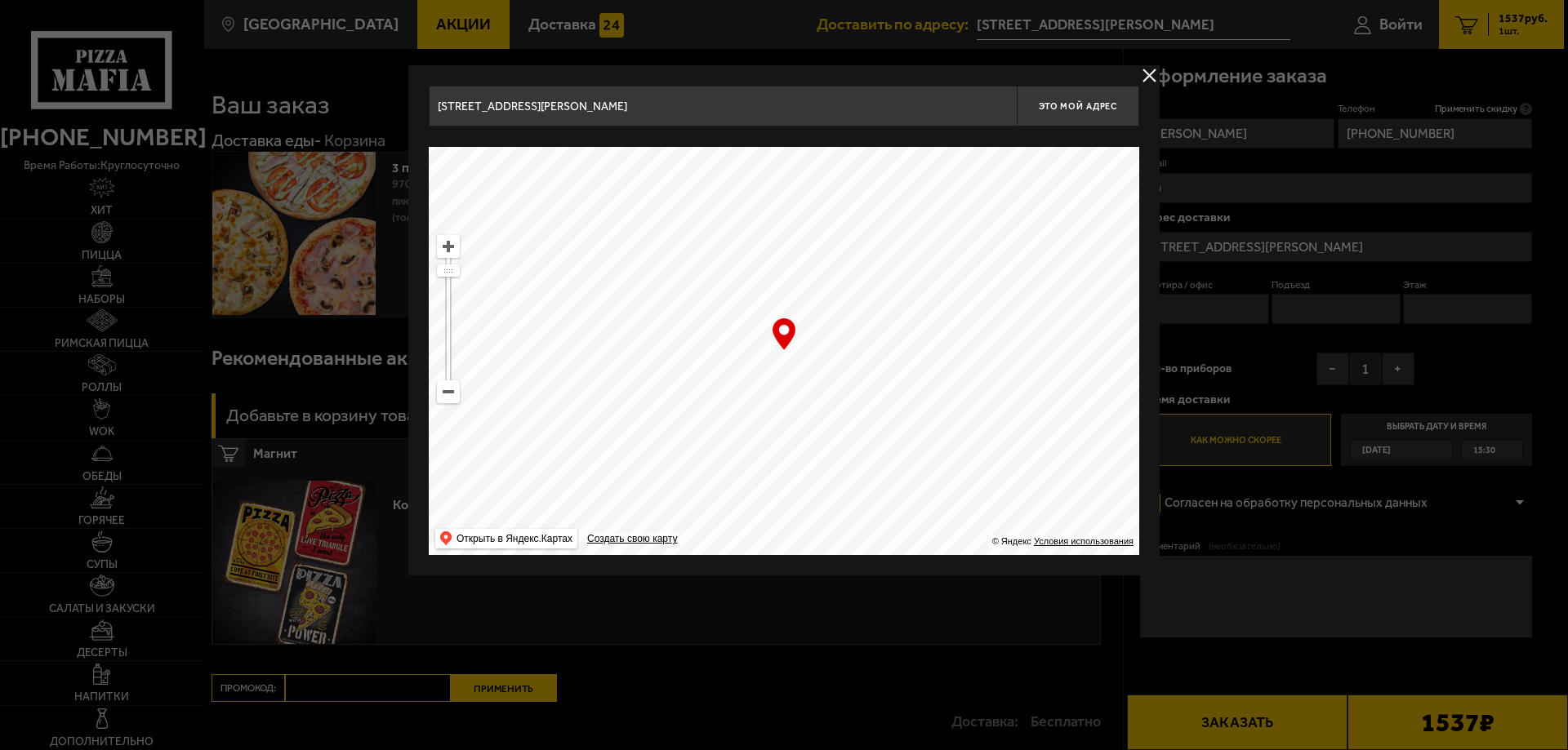
click at [739, 113] on input "Санкт-Петербург, улица Маршала Захарова, 16к3" at bounding box center [722, 106] width 588 height 41
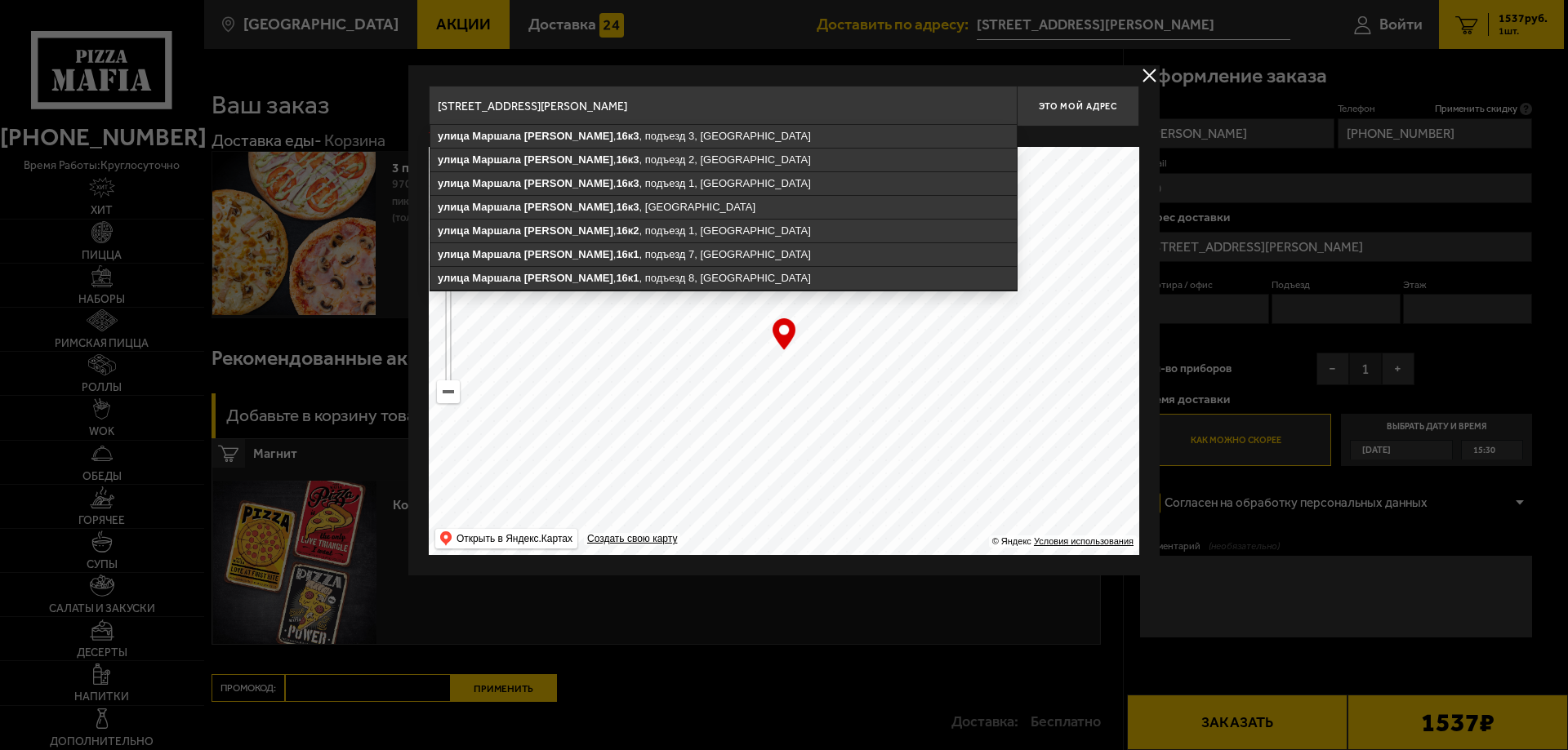
click at [710, 109] on input "Санкт-Петербург, улица Маршала Захарова, 16к3, кв 145" at bounding box center [722, 106] width 588 height 41
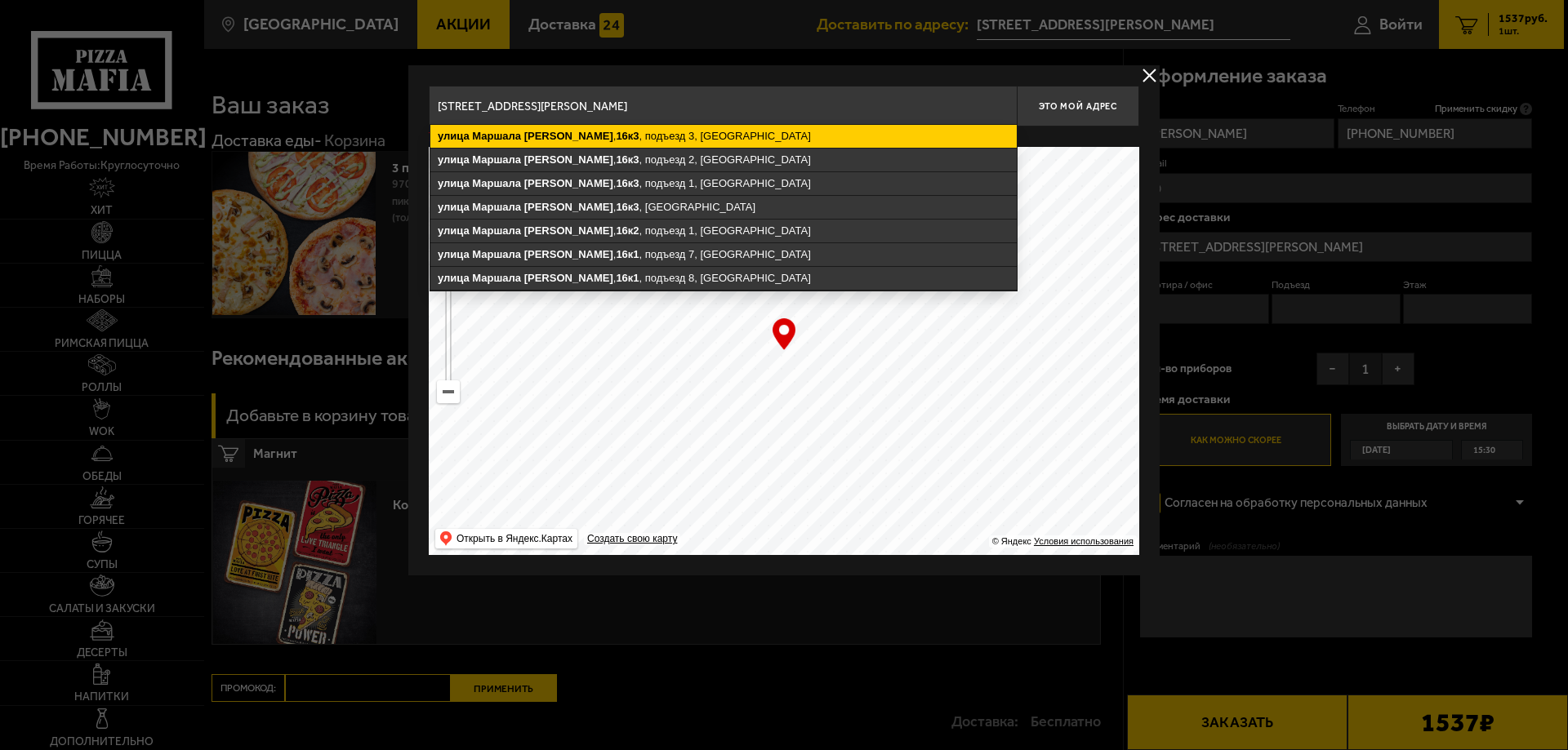
type input "Санкт-Петербург, улица Маршала Захарова, 16к3, подъезд 3"
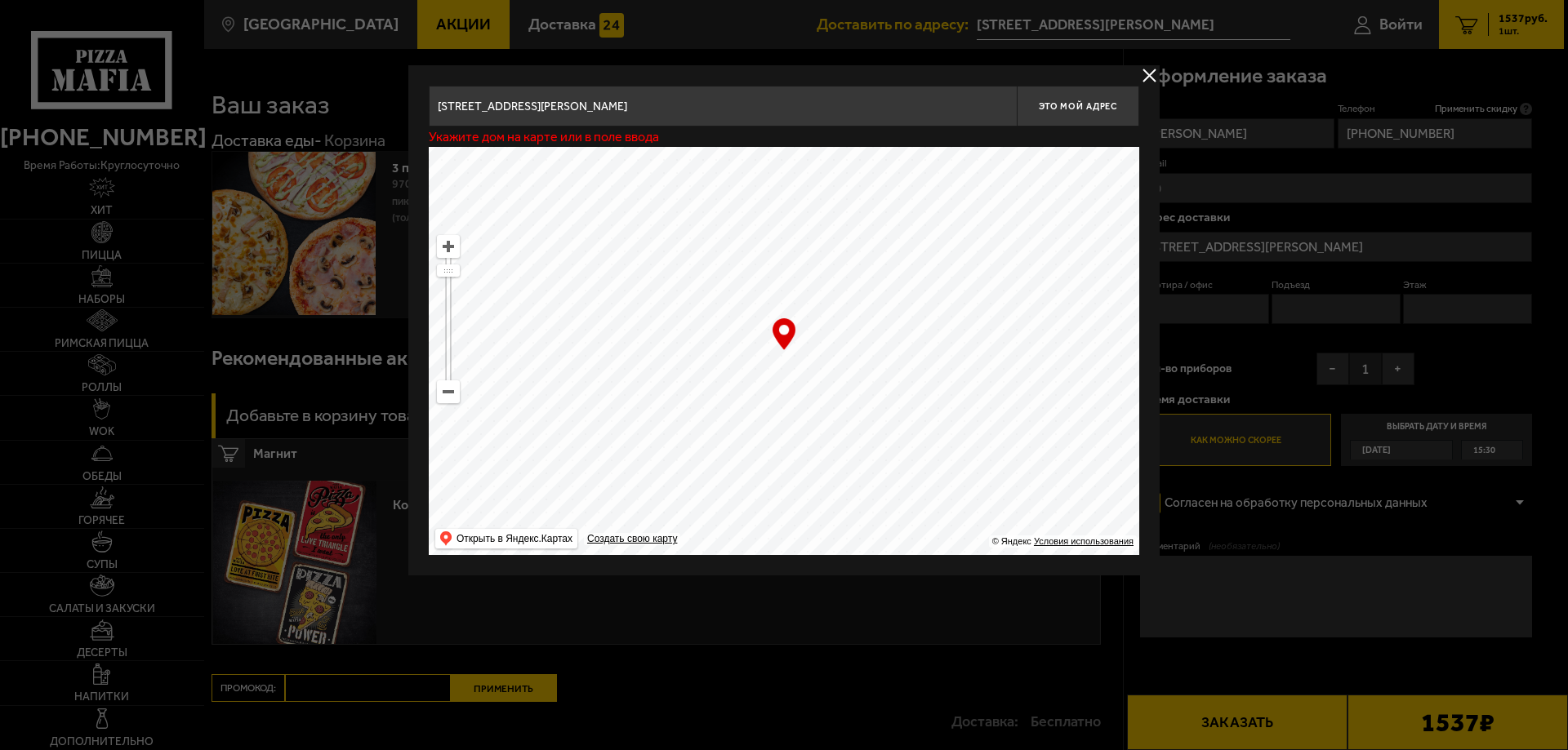
type input "улица Маршала Захарова, 16к3, подъезд 3"
click at [1064, 106] on span "Это мой адрес" at bounding box center [1078, 107] width 79 height 10
type input "Санкт-Петербург, улица Маршала Захарова, 16к3, подъезд 3"
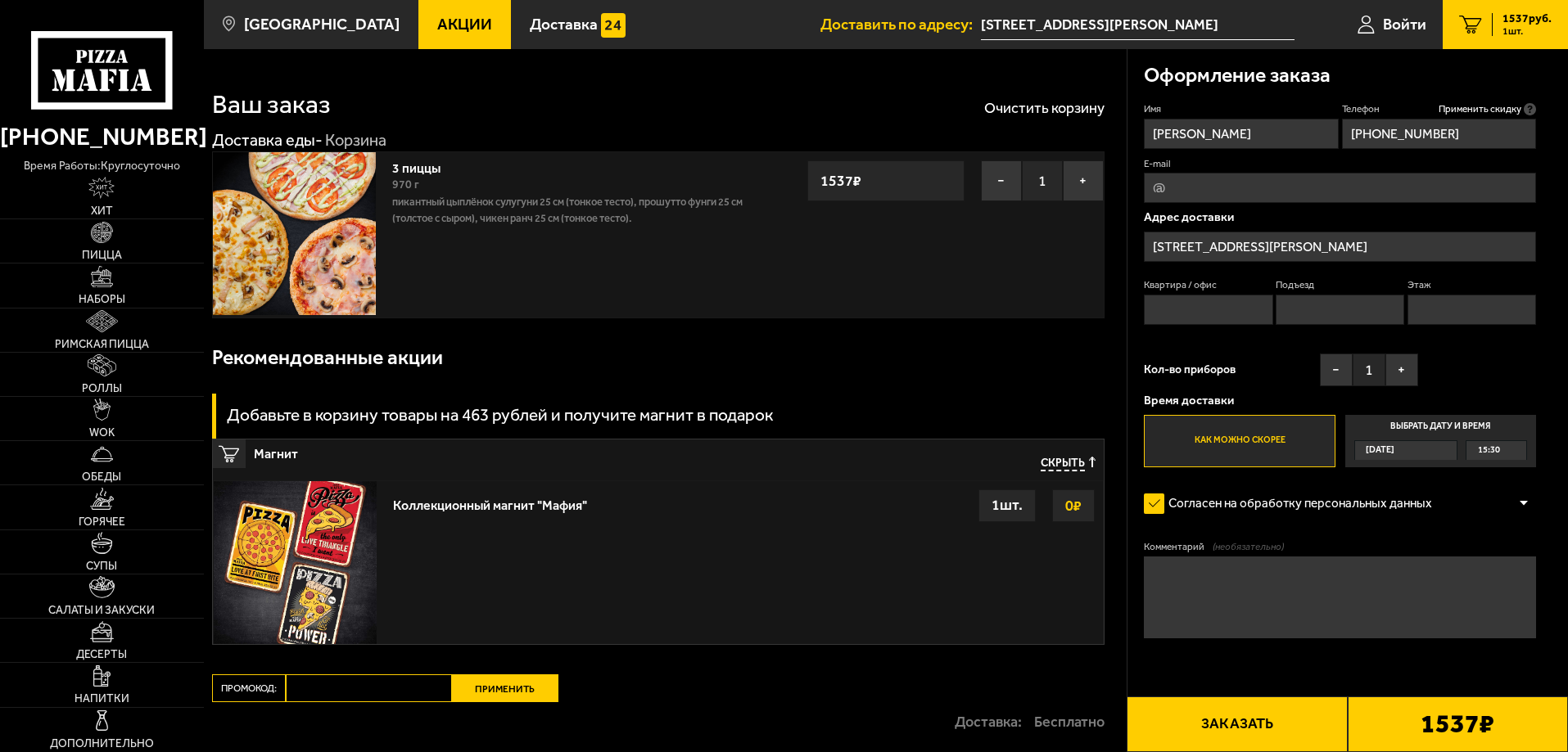
click at [1437, 304] on input "Этаж" at bounding box center [1471, 310] width 129 height 31
type input "11"
click at [1334, 300] on input "Подъезд" at bounding box center [1339, 310] width 129 height 31
type input "3"
click at [1196, 305] on input "Квартира / офис" at bounding box center [1207, 310] width 129 height 31
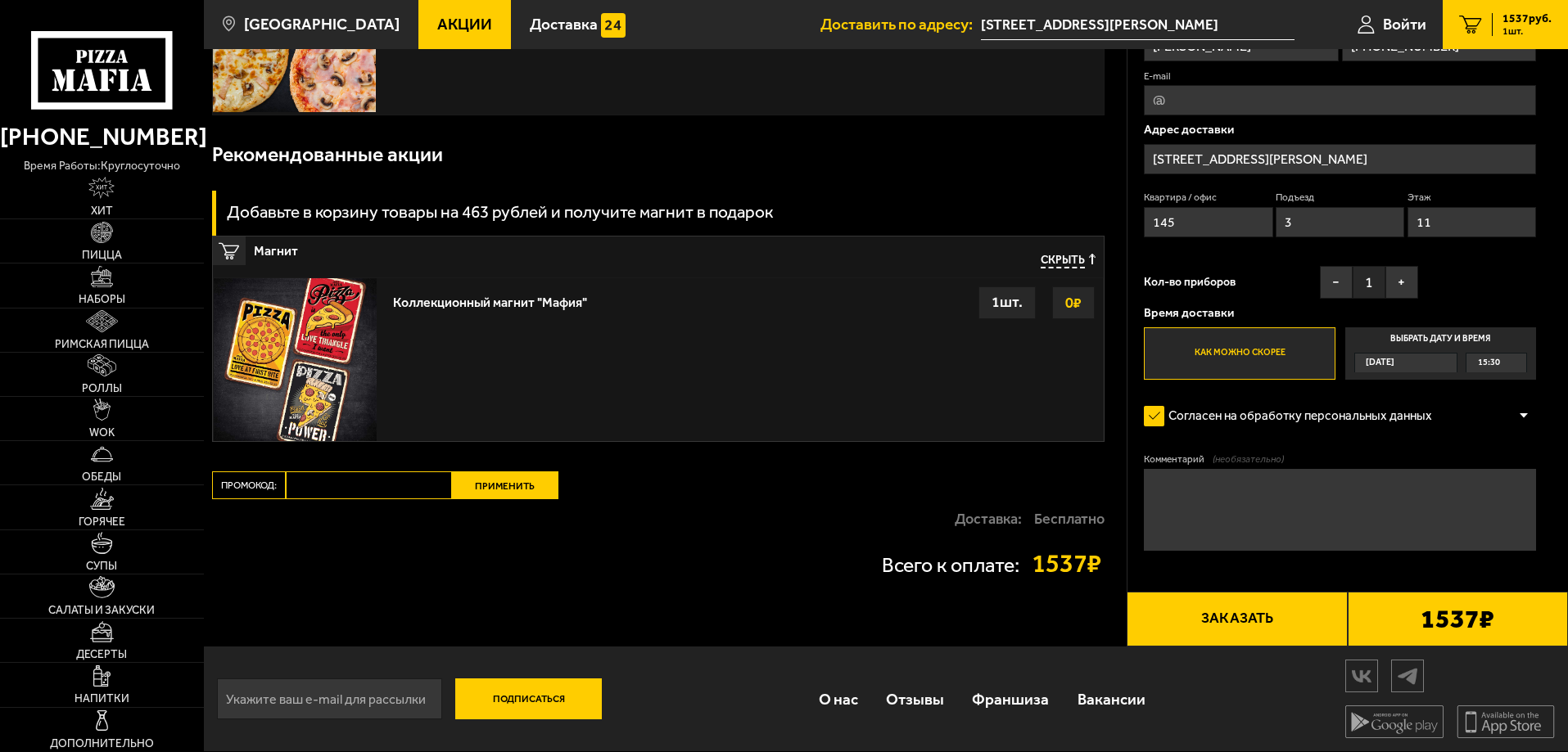
scroll to position [205, 0]
type input "145"
click at [347, 486] on input "Промокод:" at bounding box center [369, 486] width 166 height 28
paste input "mf0166"
type input "mf0166"
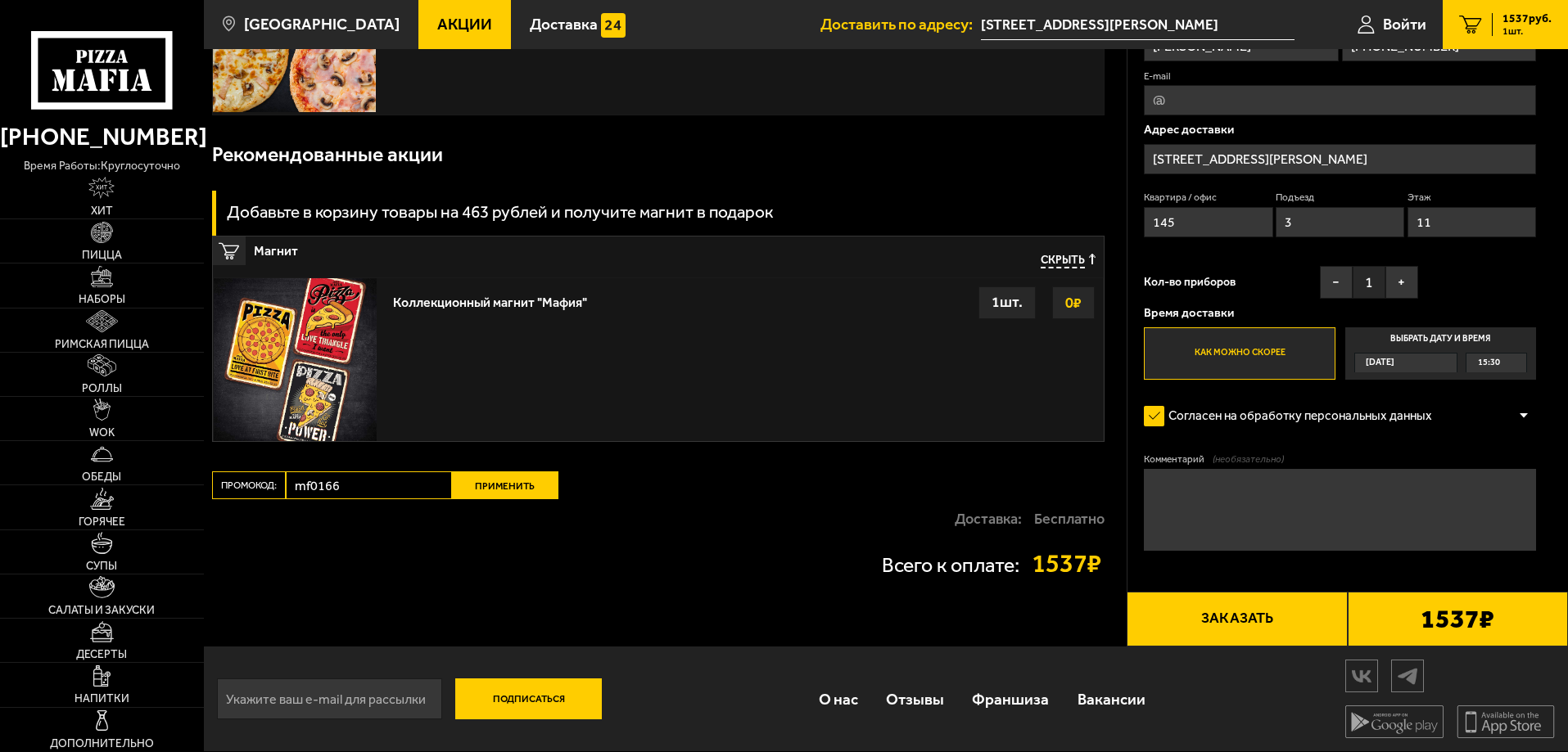
click at [496, 481] on button "Применить" at bounding box center [505, 486] width 107 height 28
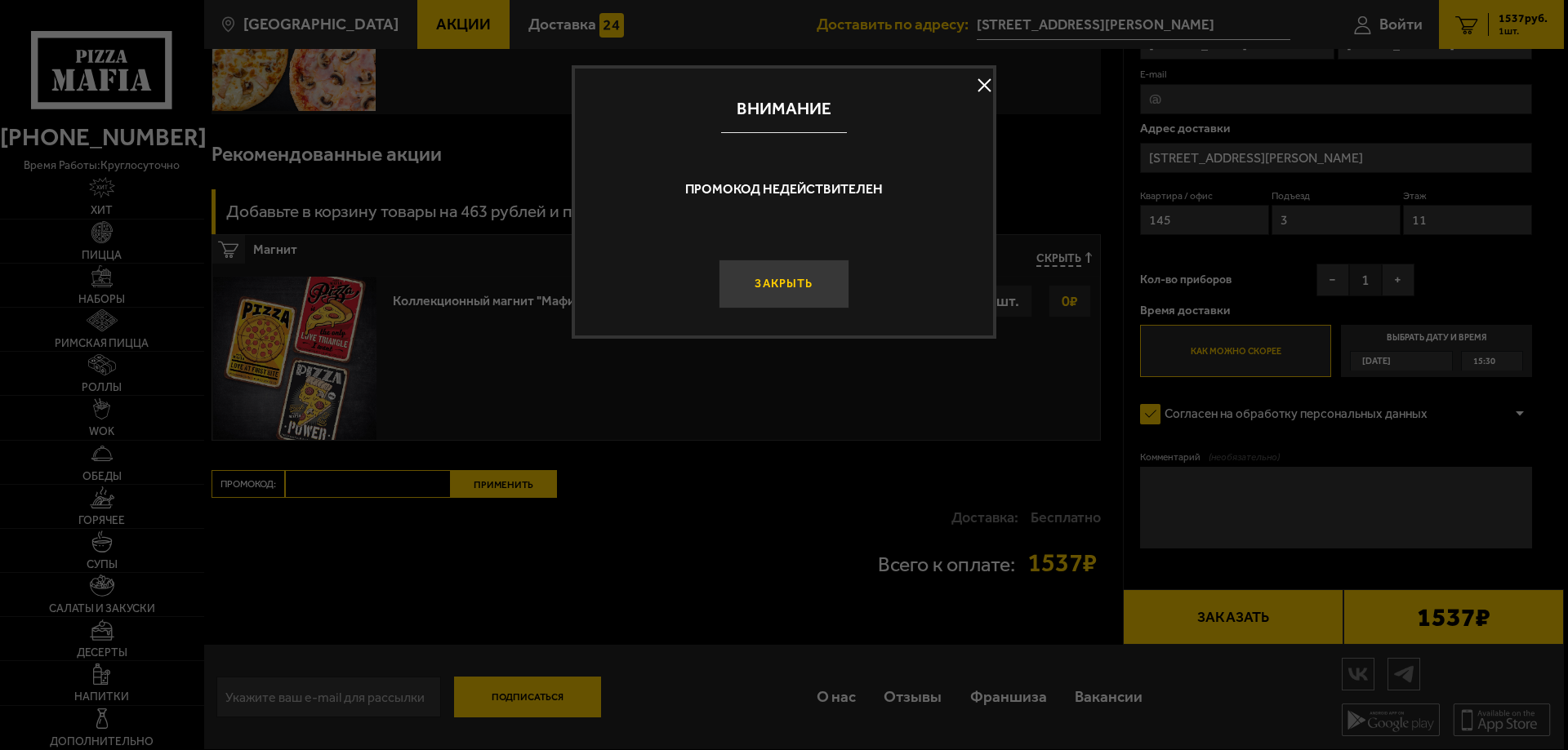
click at [791, 292] on button "Закрыть" at bounding box center [784, 284] width 131 height 49
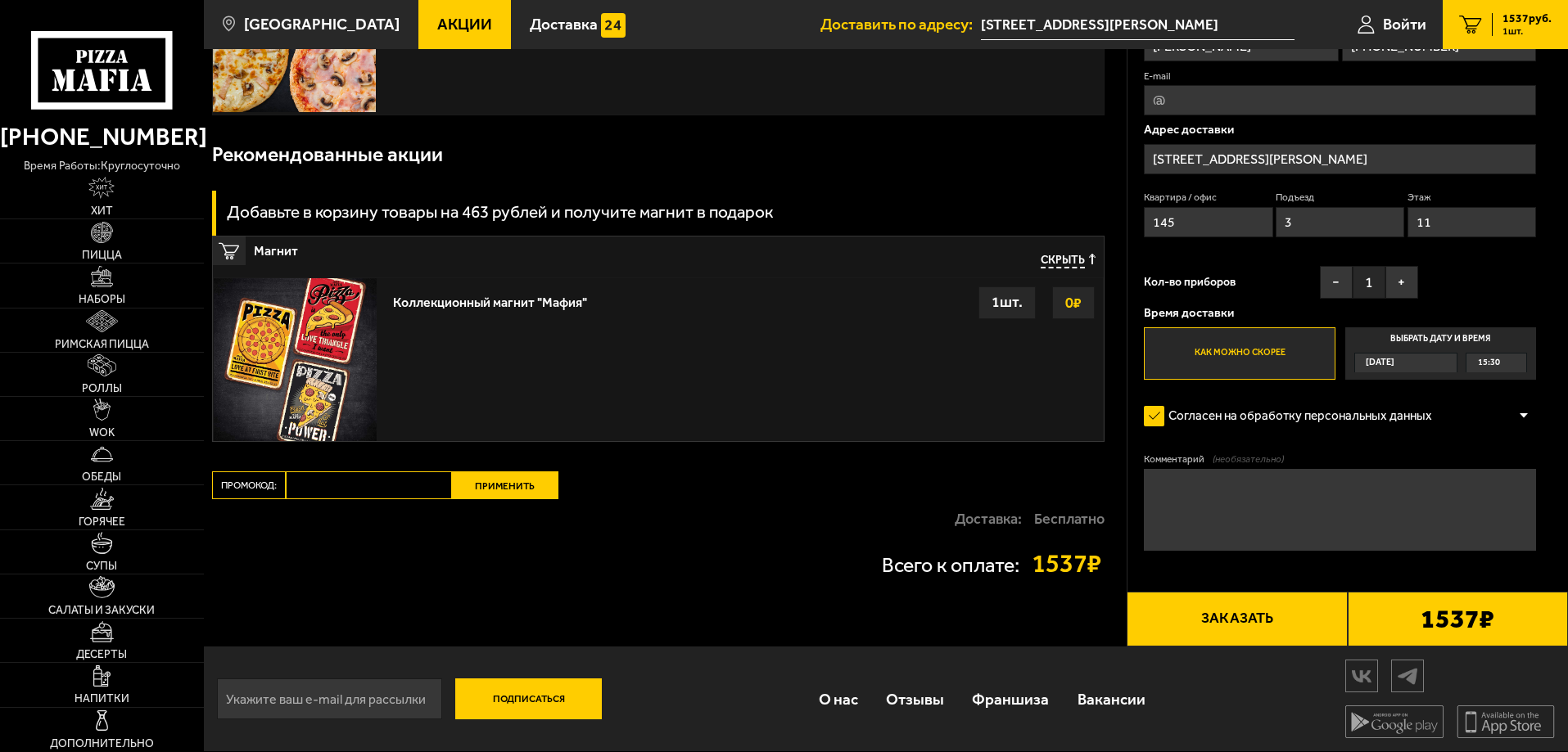
scroll to position [1, 0]
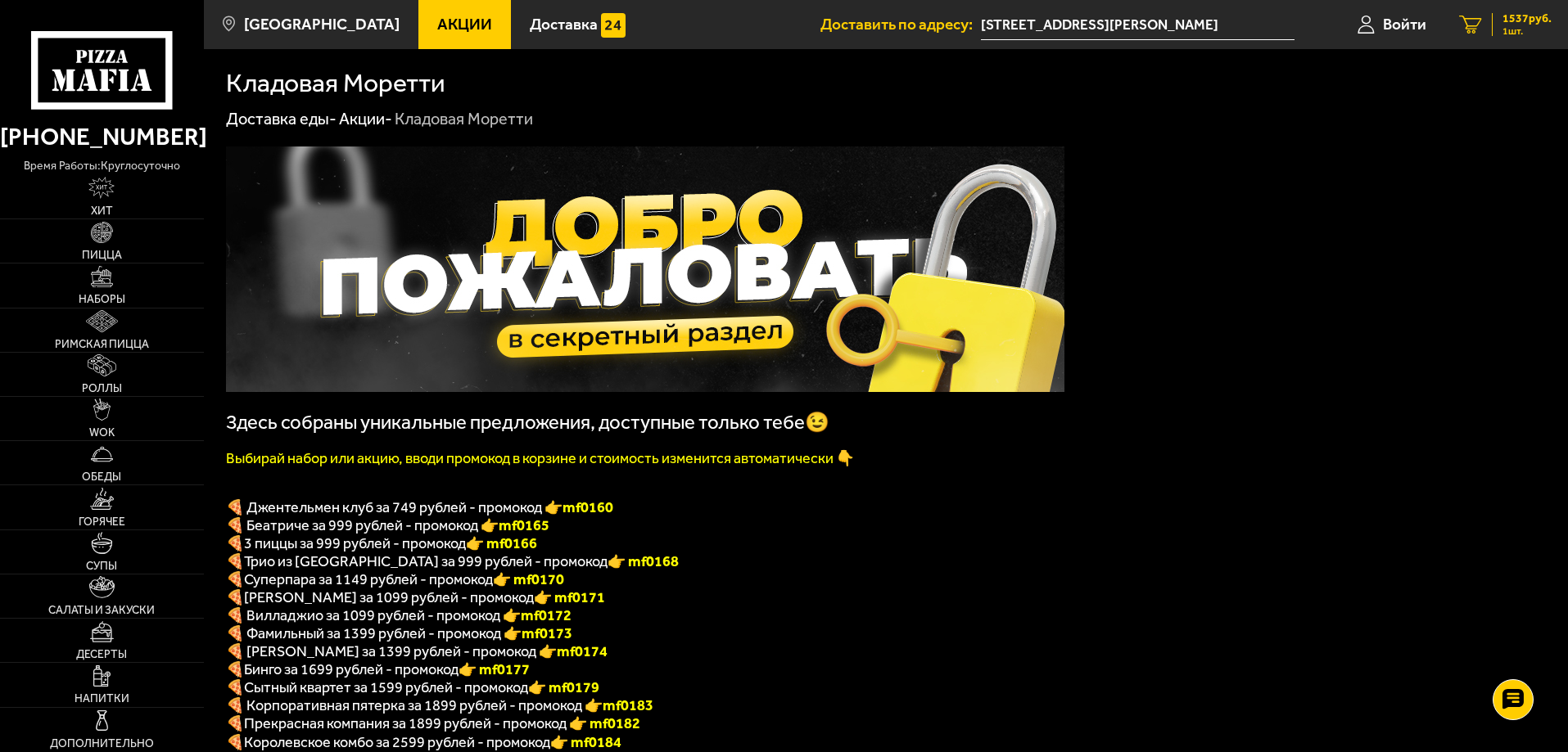
click at [1522, 19] on span "1537 руб." at bounding box center [1527, 18] width 49 height 11
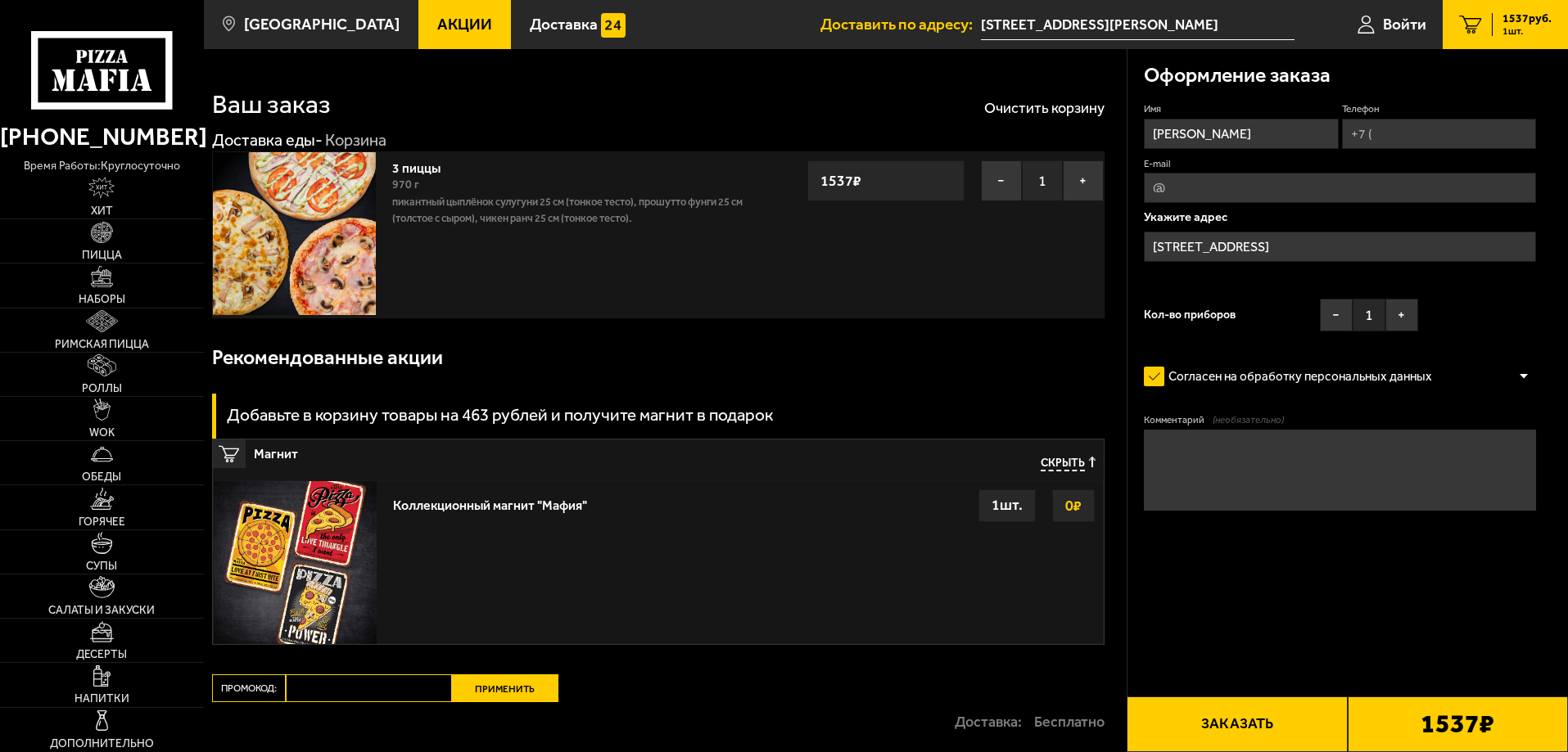
type input "улица Маршала Захарова, 16к3, подъезд 3"
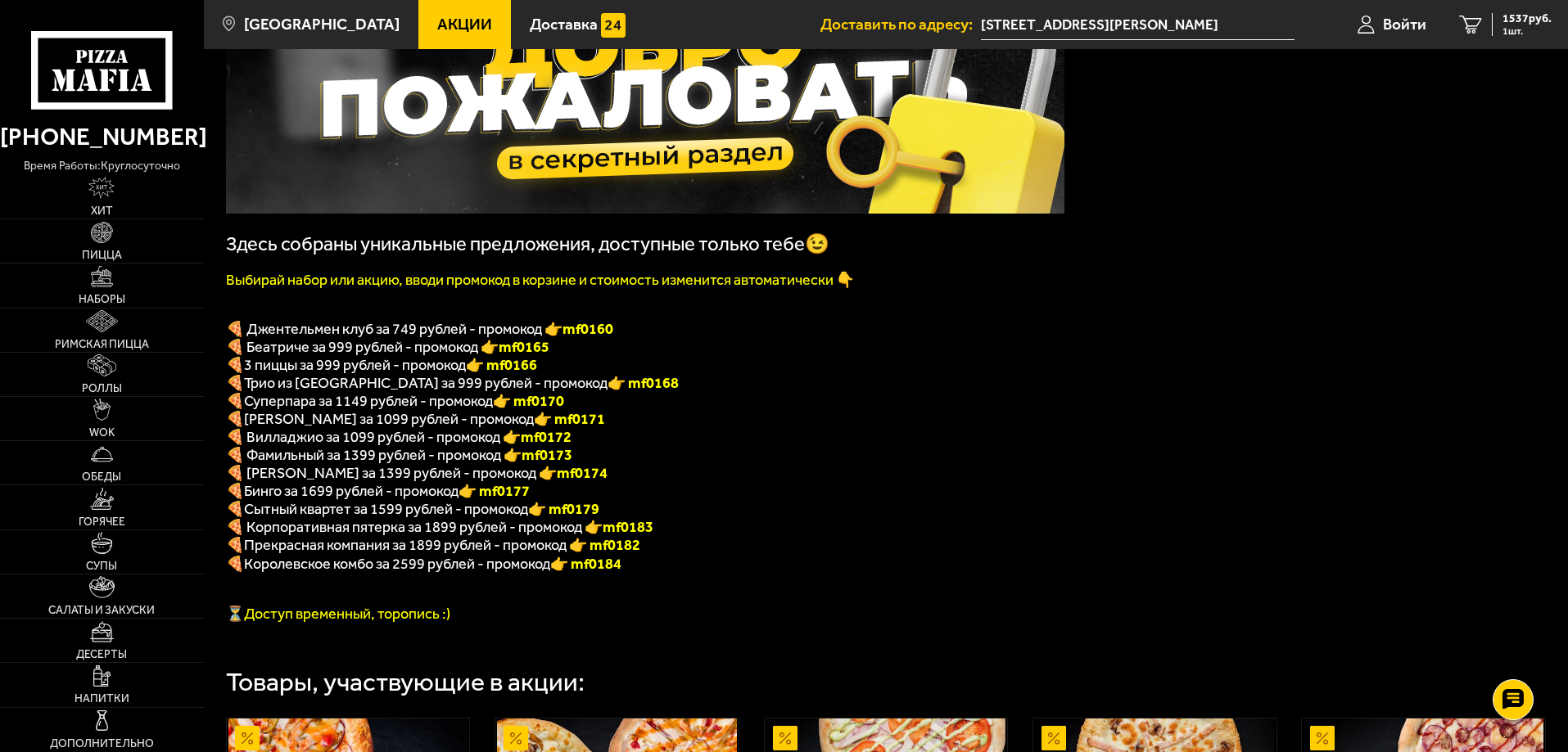
scroll to position [246, 0]
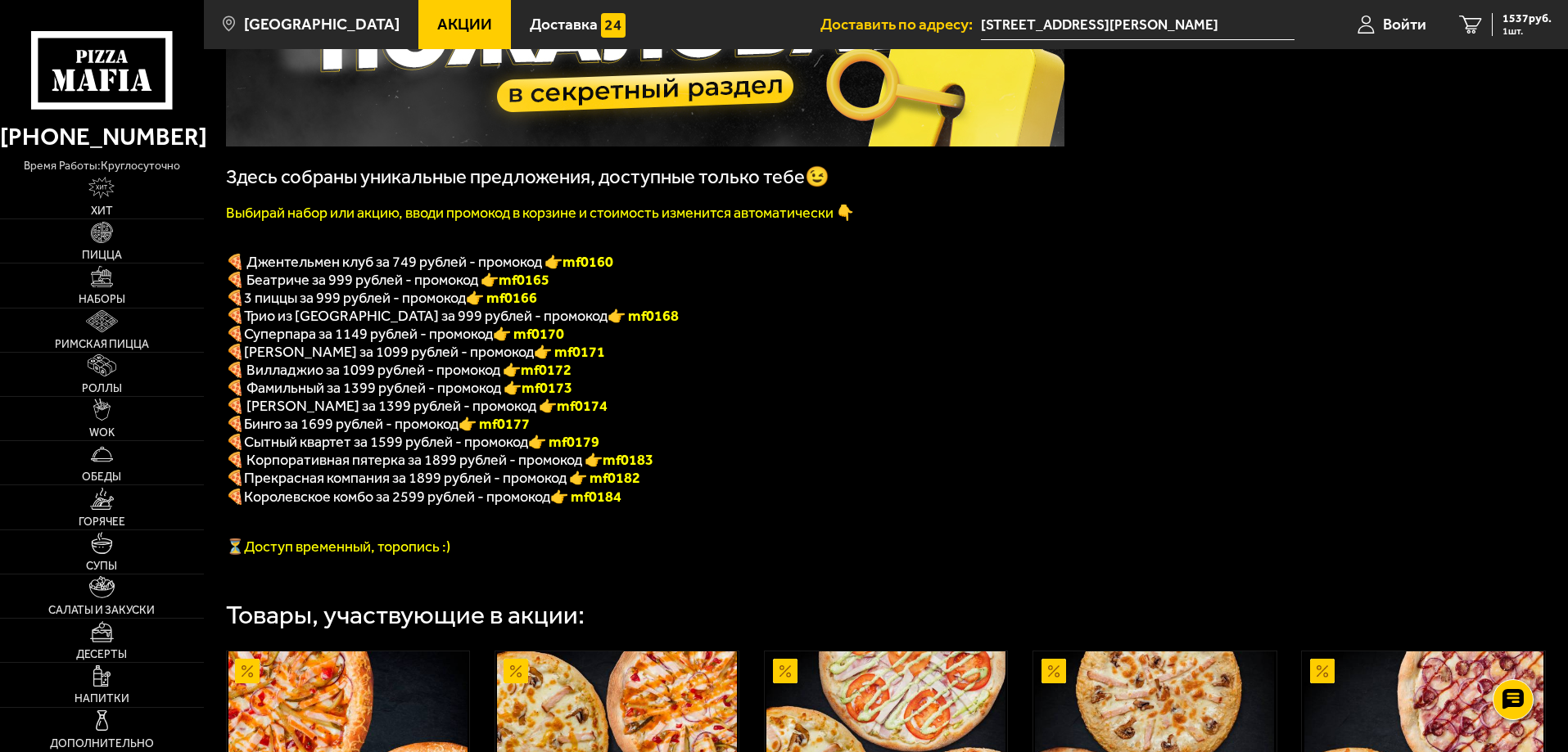
click at [525, 306] on font "👉 mf0166" at bounding box center [501, 298] width 71 height 18
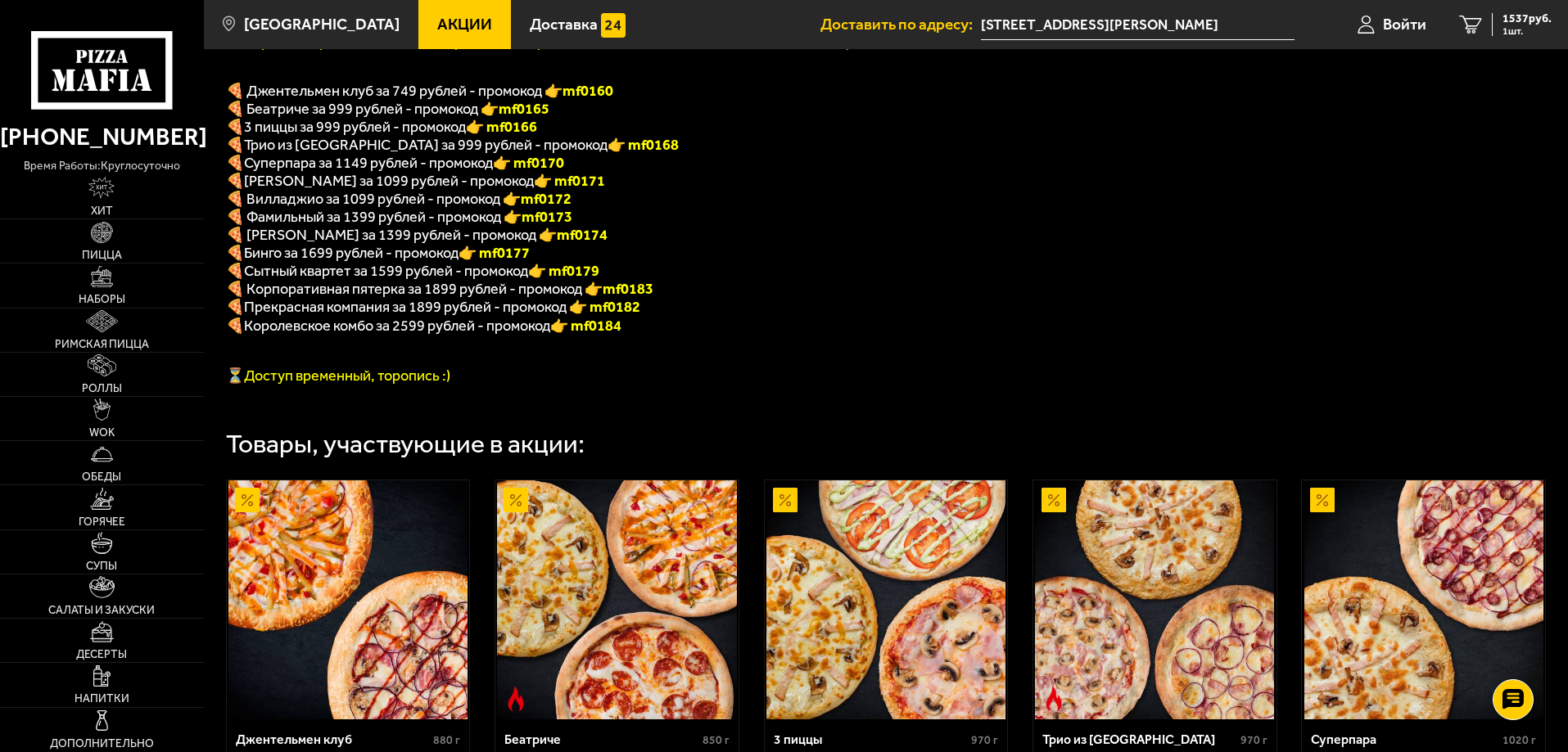
scroll to position [410, 0]
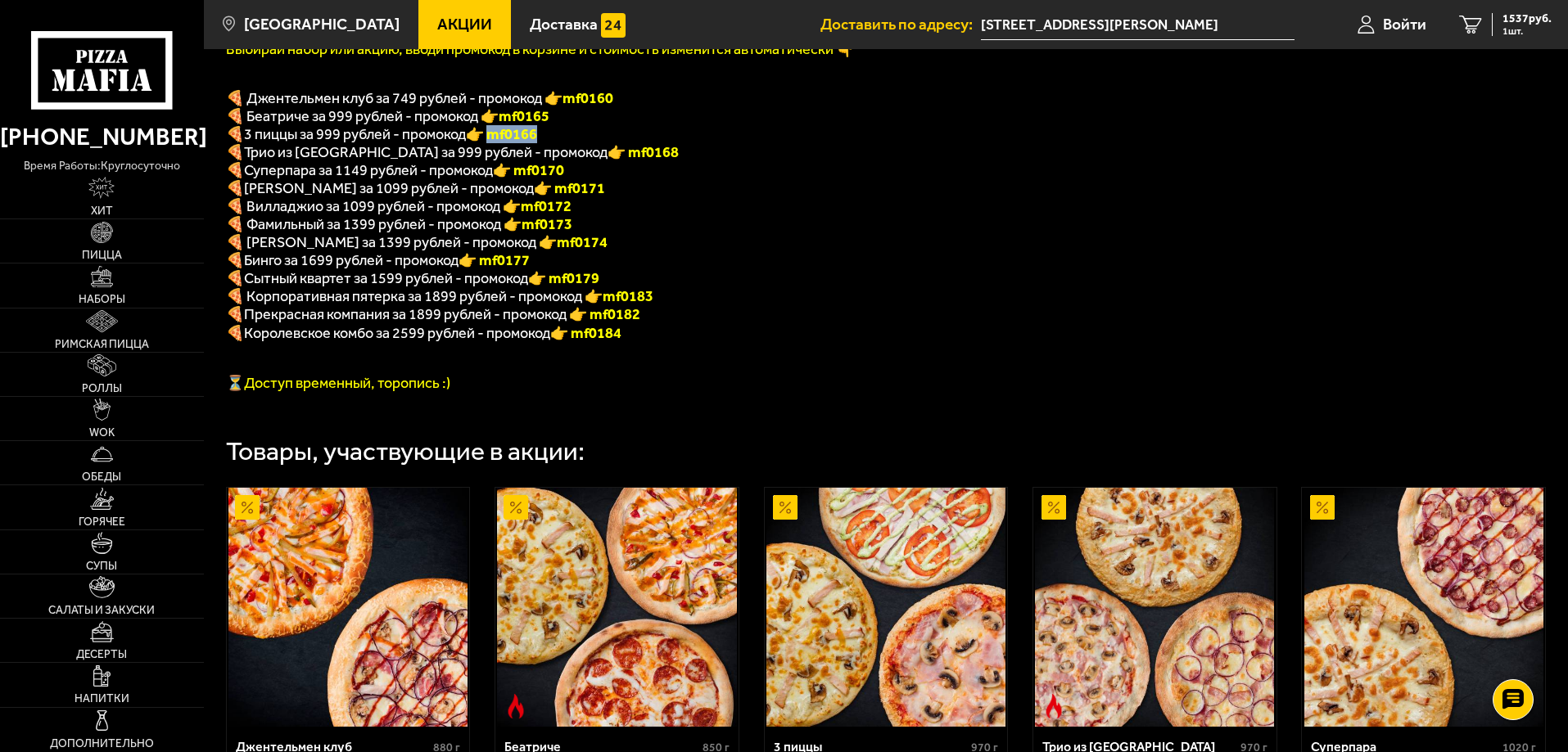
drag, startPoint x: 498, startPoint y: 145, endPoint x: 557, endPoint y: 133, distance: 60.2
click at [557, 133] on p "🍕 3 пиццы за 999 рублей - промокод 👉 mf0166" at bounding box center [645, 134] width 839 height 18
copy font "f0166"
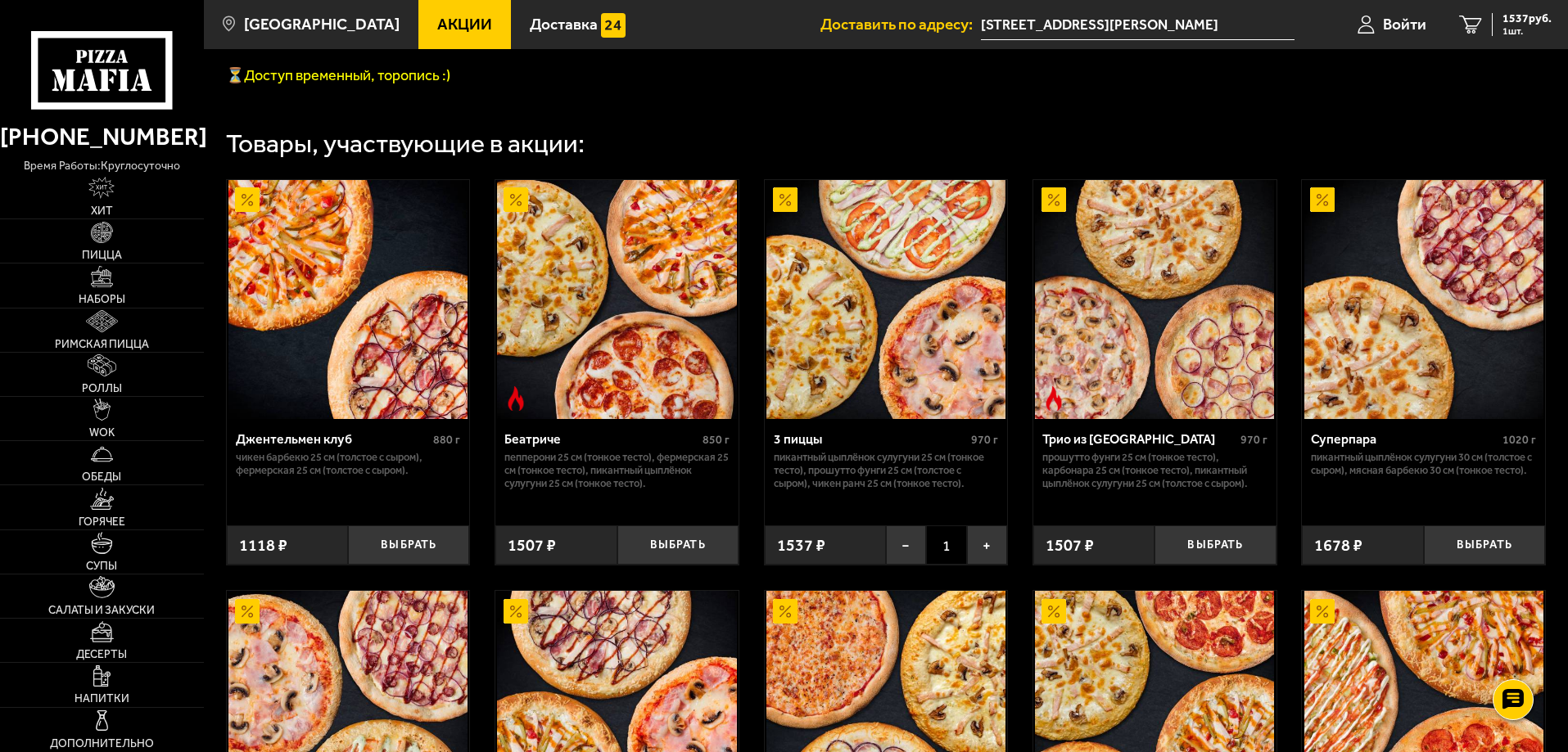
scroll to position [738, 0]
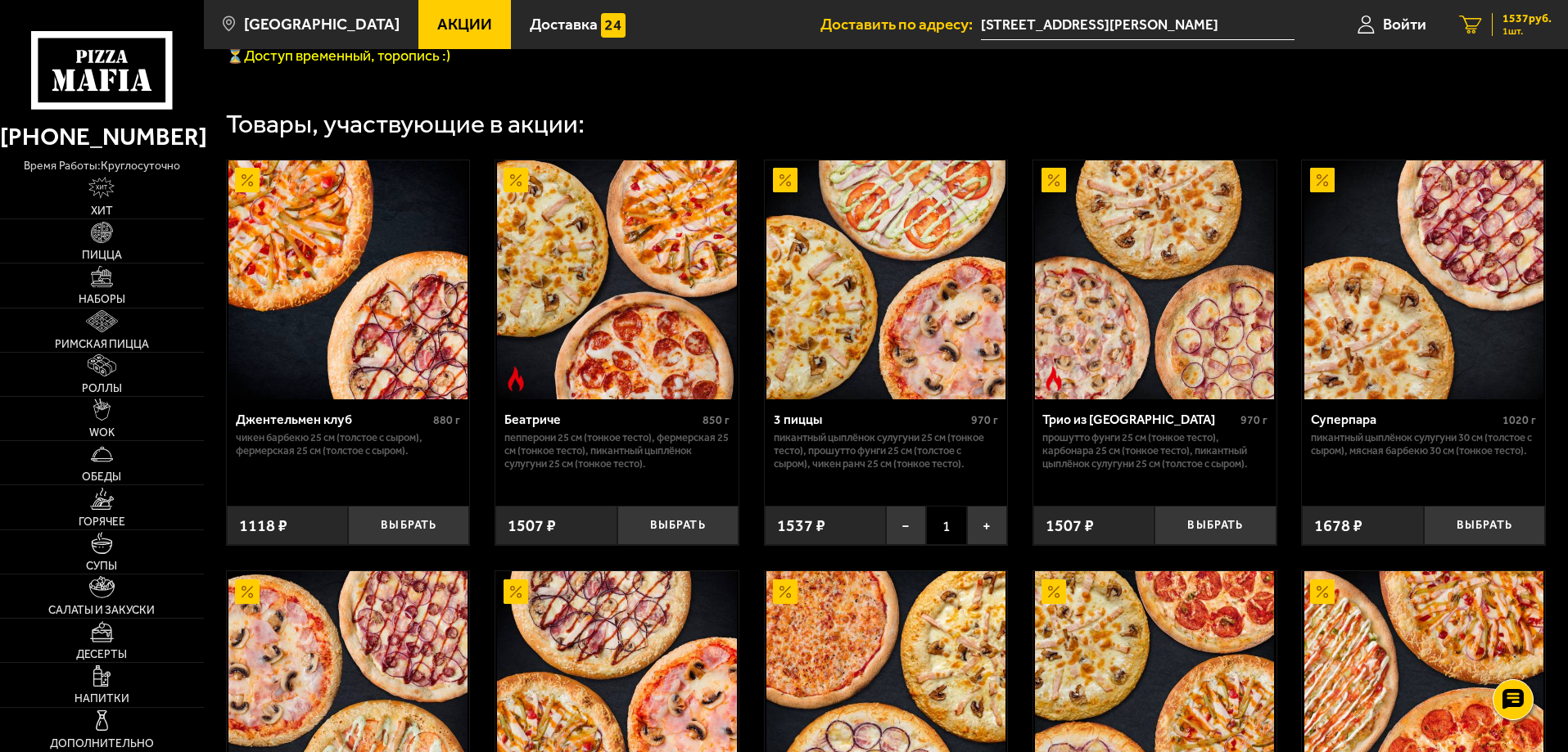
click at [1511, 21] on span "1537 руб." at bounding box center [1527, 18] width 49 height 11
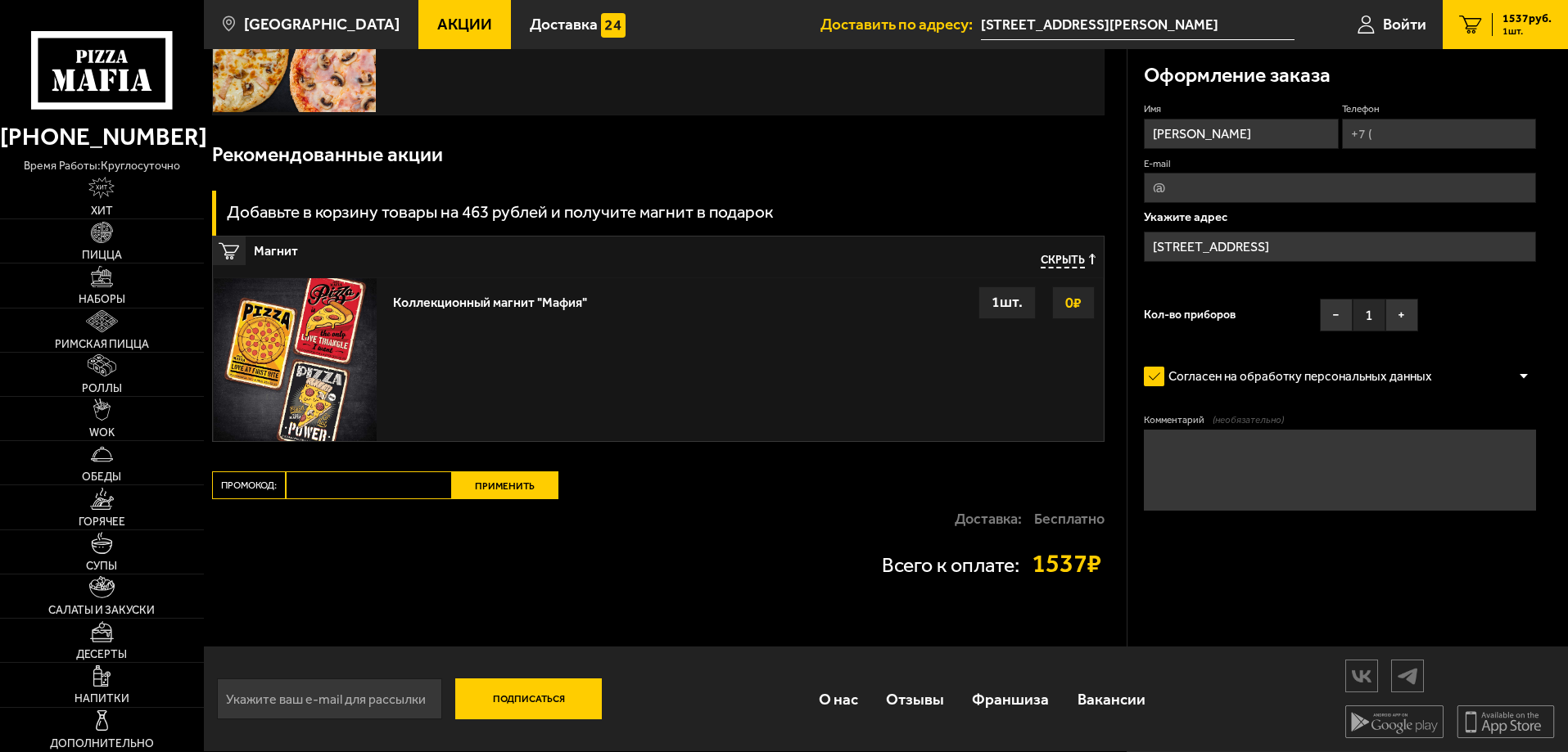
type input "улица Маршала Захарова, 16к3, подъезд 3"
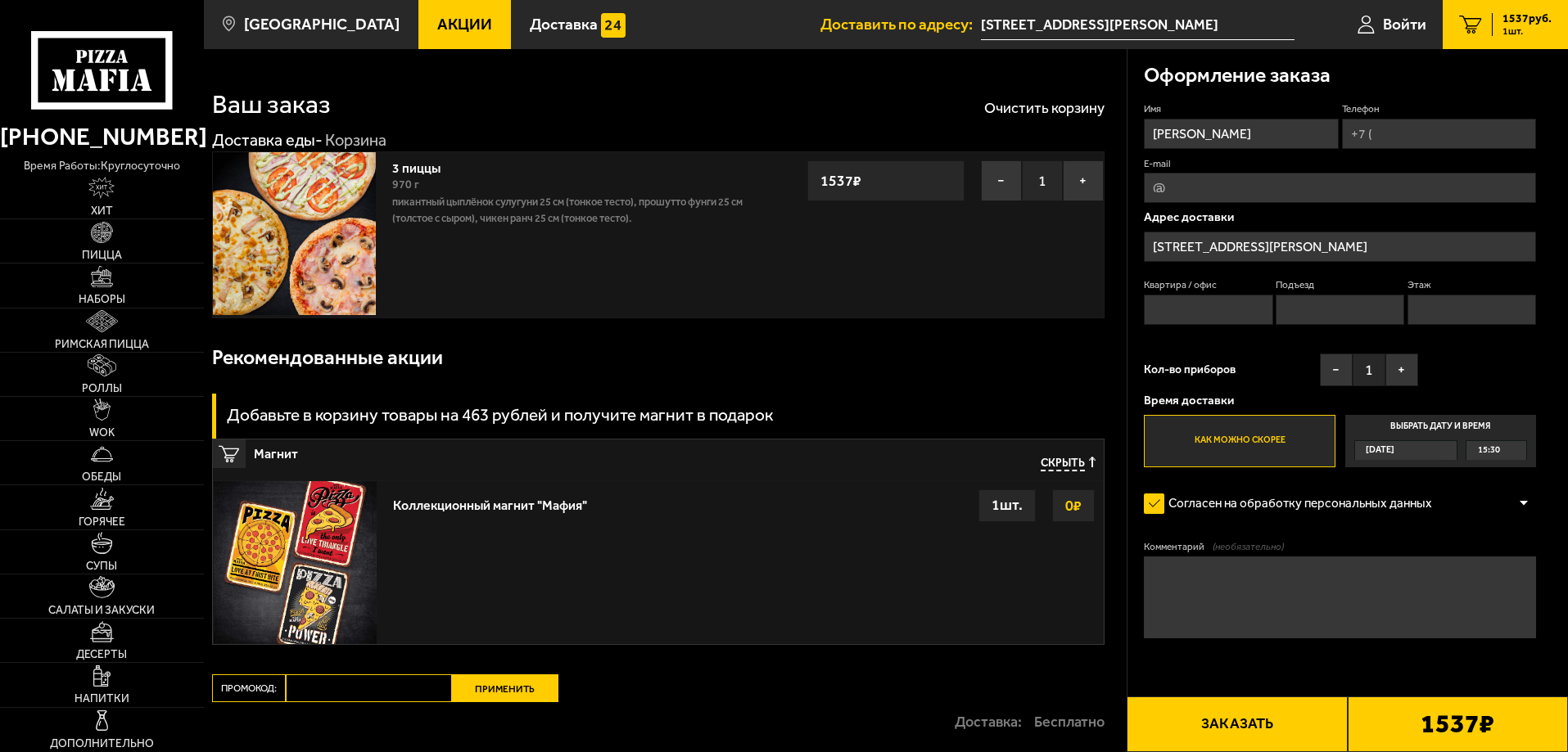
click at [303, 693] on input "Промокод:" at bounding box center [369, 689] width 166 height 28
paste input "mf0166"
type input "mf0166"
click at [501, 688] on button "Применить" at bounding box center [505, 689] width 107 height 28
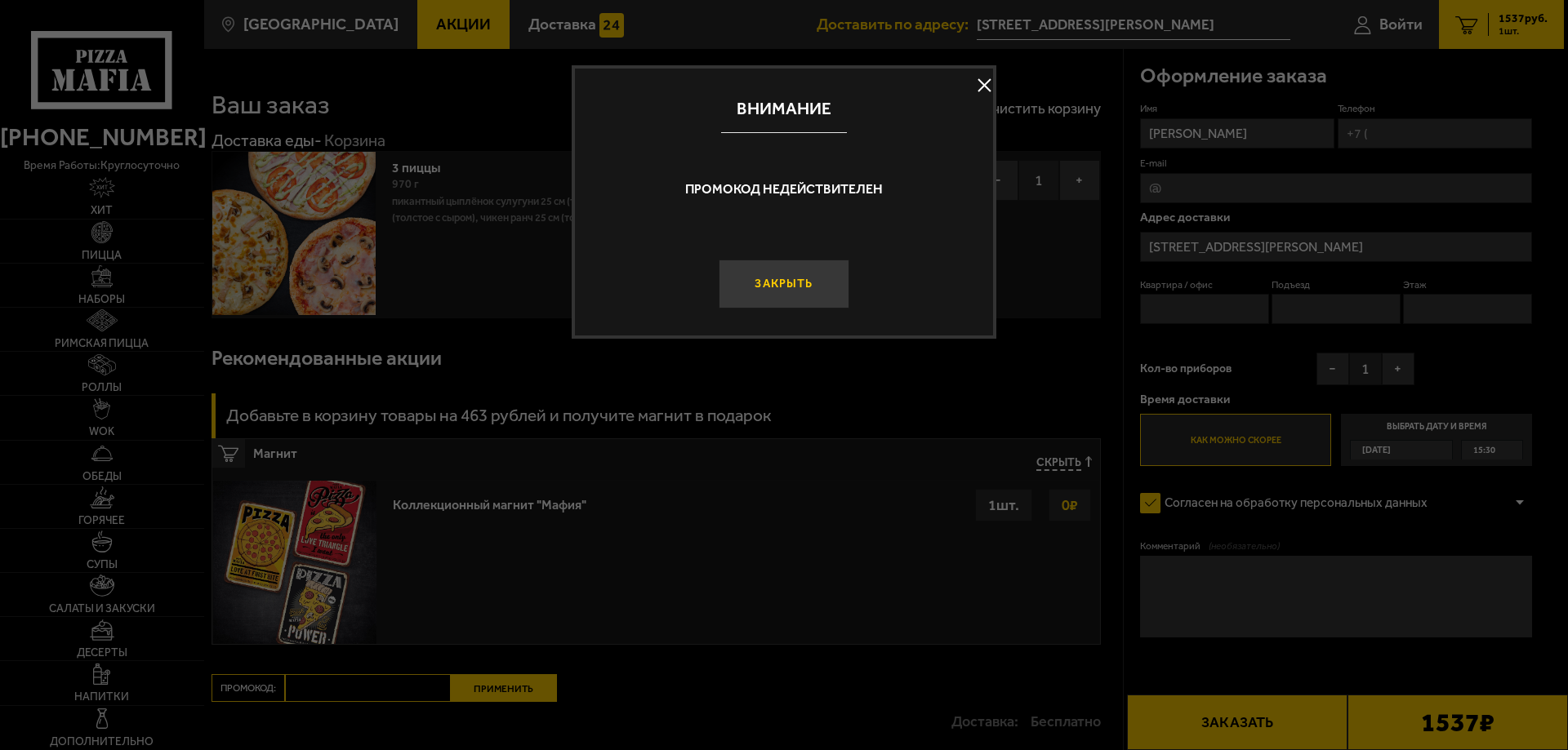
click at [781, 295] on button "Закрыть" at bounding box center [784, 284] width 131 height 49
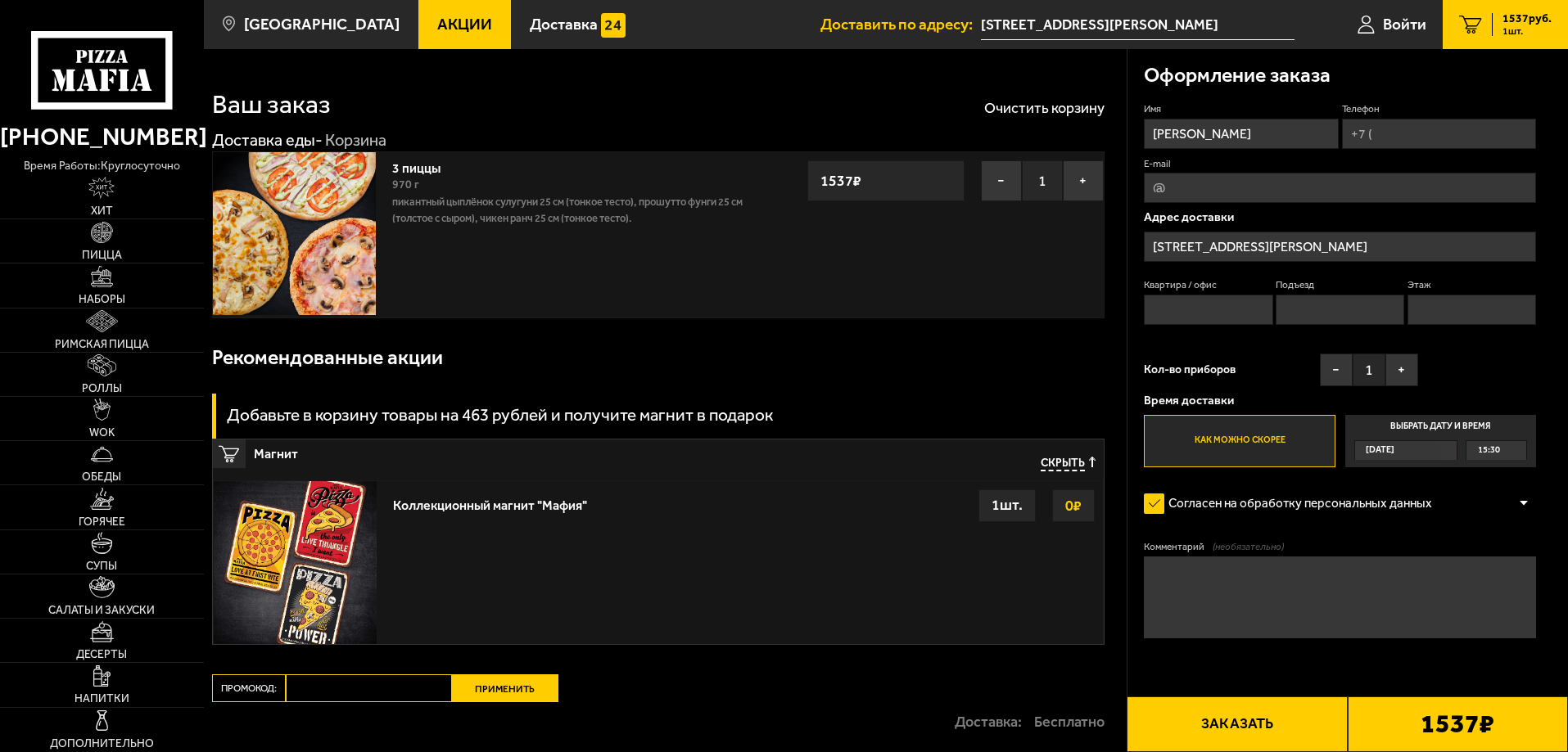
click at [1369, 132] on input "Телефон" at bounding box center [1439, 134] width 194 height 31
type input "+7 (905) 205-78-18"
click at [1213, 309] on input "Квартира / офис" at bounding box center [1207, 310] width 129 height 31
type input "145"
click at [1365, 312] on input "Подъезд" at bounding box center [1339, 310] width 129 height 31
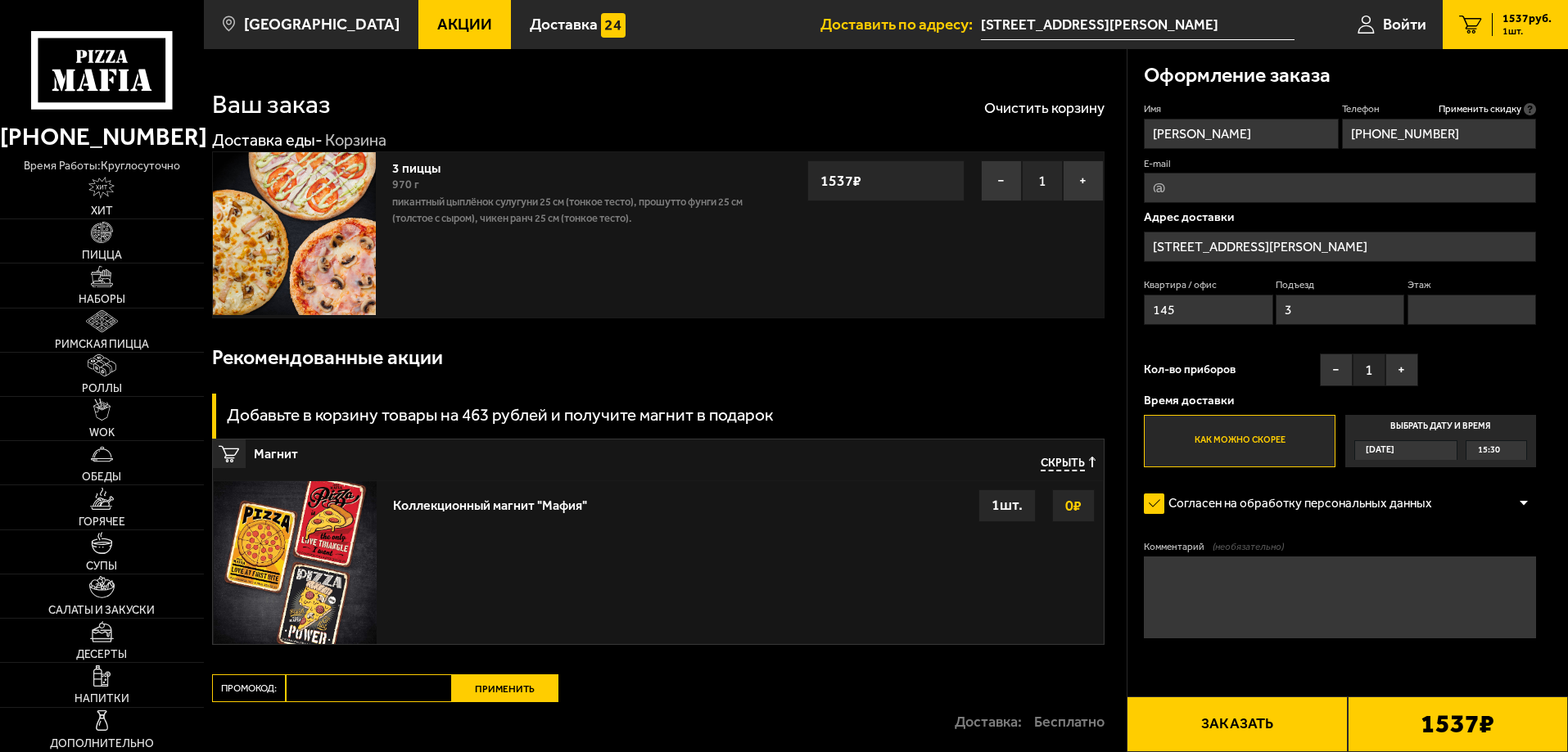
type input "3"
click at [1456, 311] on input "Этаж" at bounding box center [1471, 310] width 129 height 31
type input "11"
click at [1234, 728] on button "Заказать" at bounding box center [1237, 725] width 221 height 56
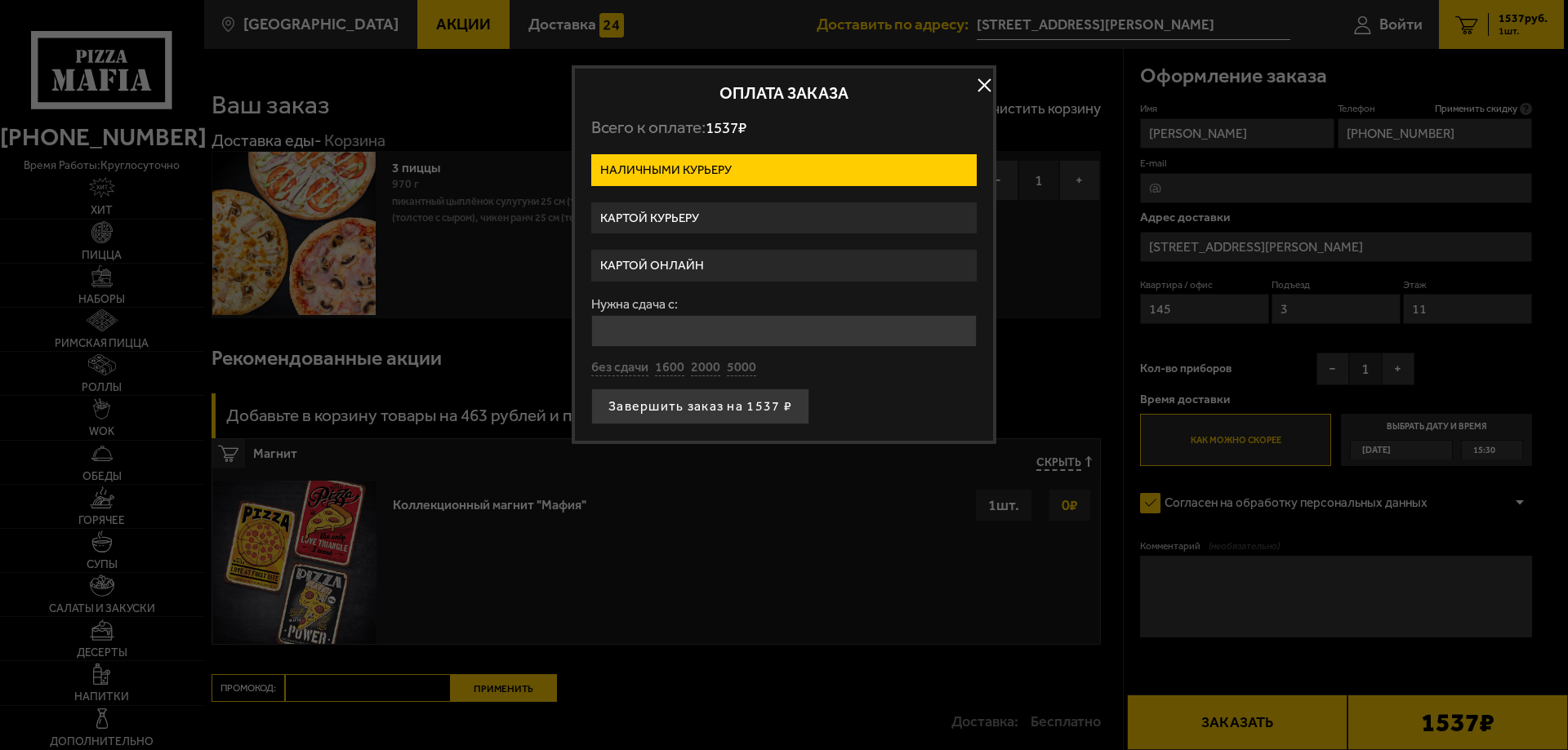
click at [735, 270] on label "Картой онлайн" at bounding box center [784, 265] width 385 height 31
click at [0, 0] on input "Картой онлайн" at bounding box center [0, 0] width 0 height 0
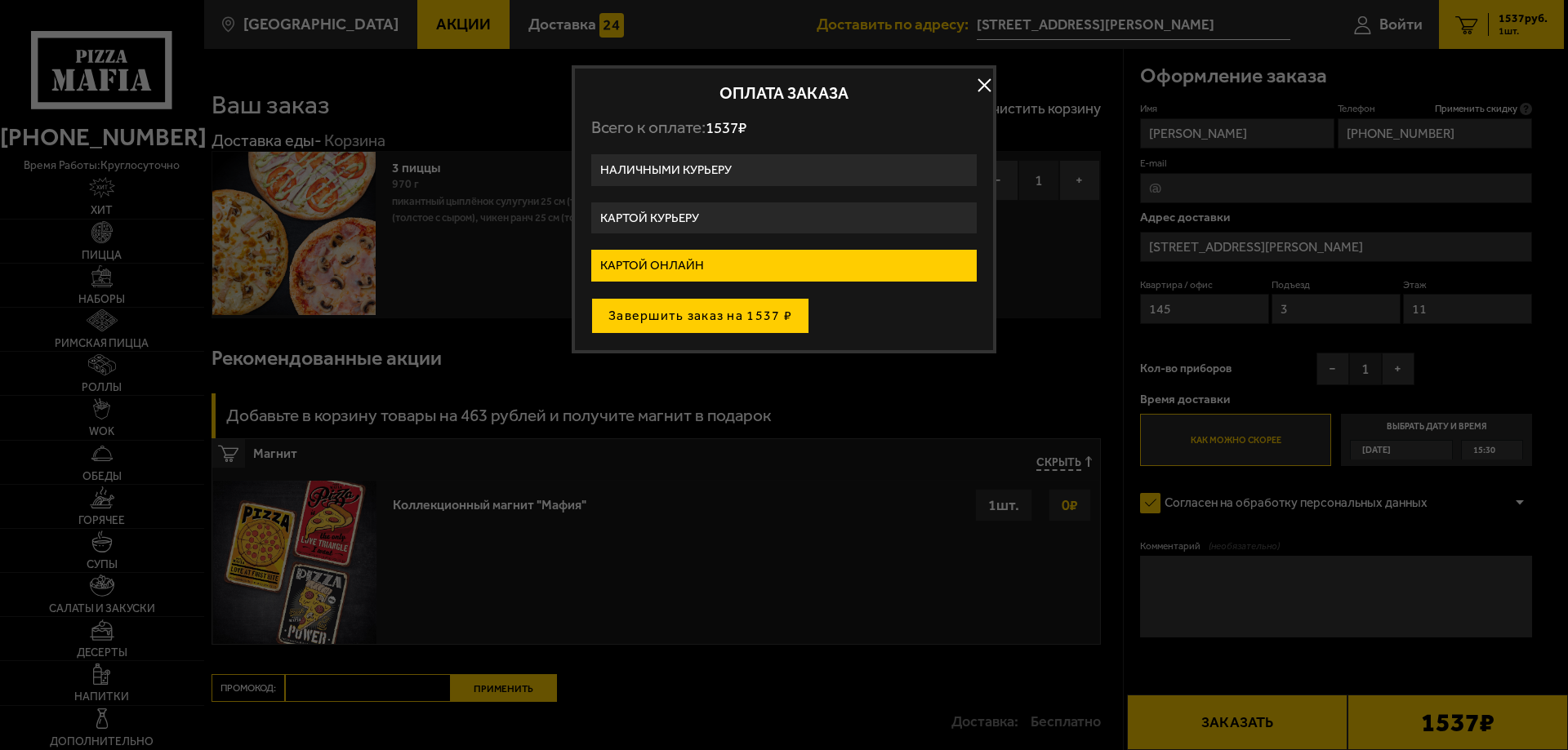
click at [736, 324] on button "Завершить заказ на 1537 ₽" at bounding box center [701, 315] width 218 height 36
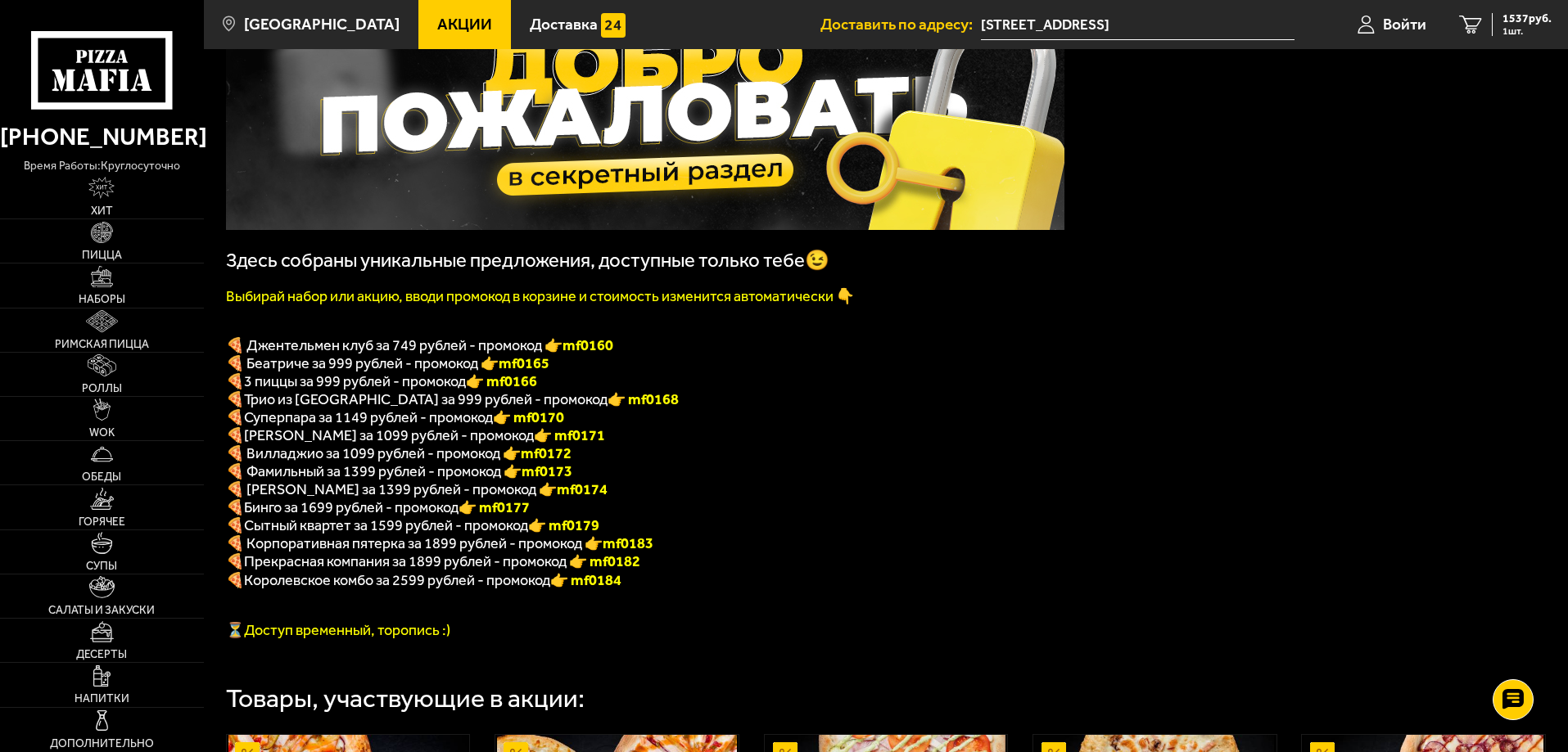
scroll to position [164, 0]
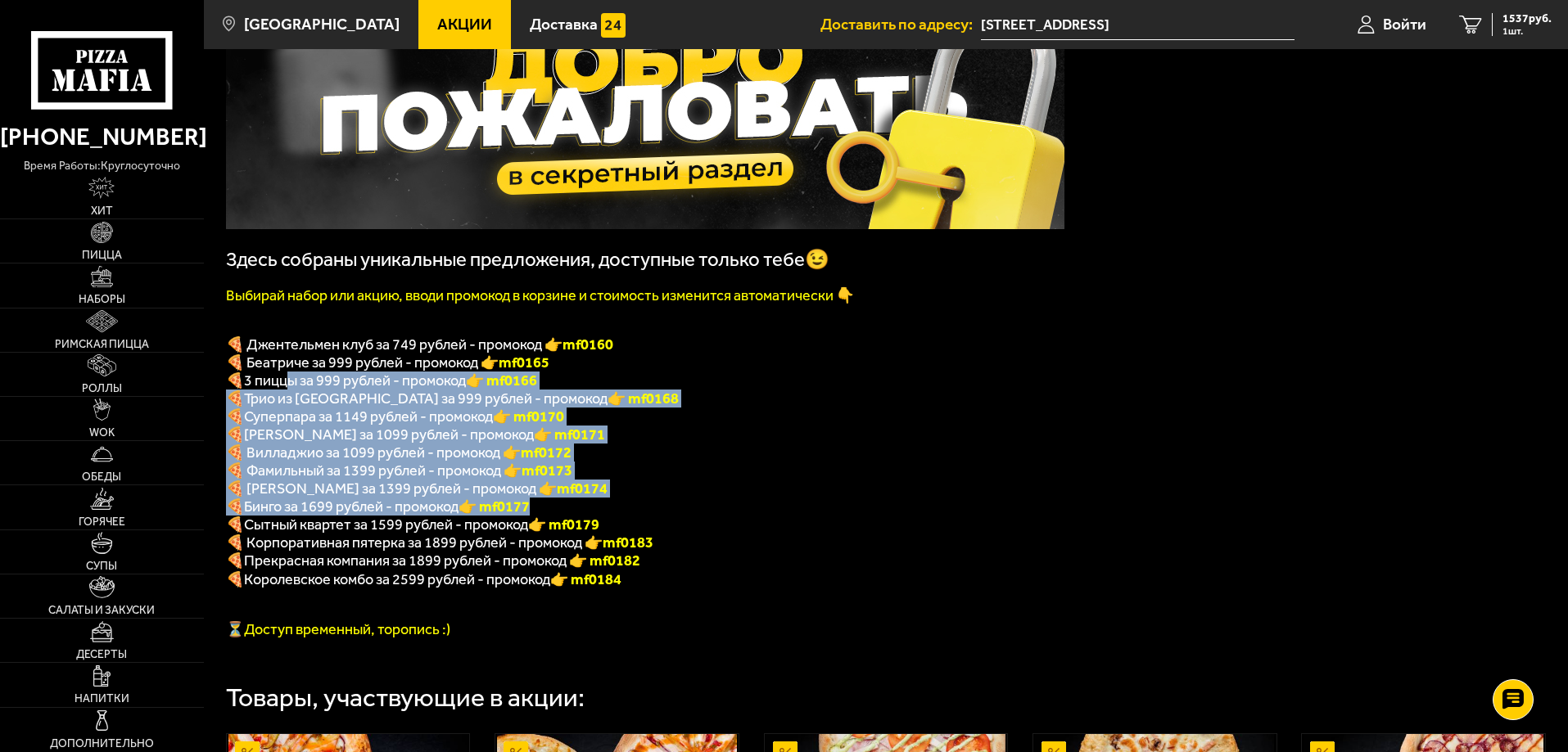
drag, startPoint x: 286, startPoint y: 387, endPoint x: 622, endPoint y: 516, distance: 359.9
click at [622, 516] on div "Здесь собраны уникальные предложения, доступные только тебе😉 Выбирай набор или …" at bounding box center [645, 311] width 839 height 655
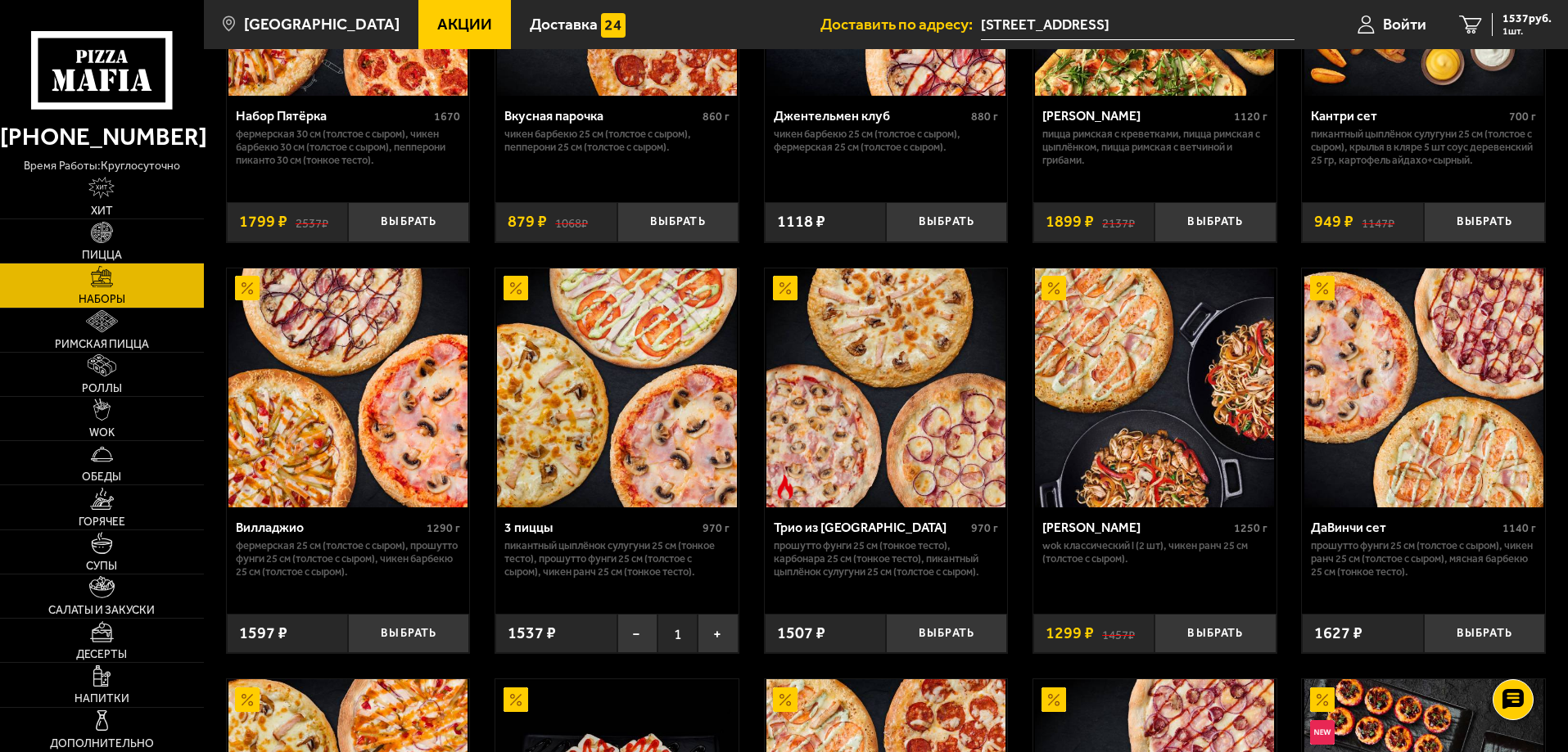
scroll to position [327, 0]
